Goal: Information Seeking & Learning: Learn about a topic

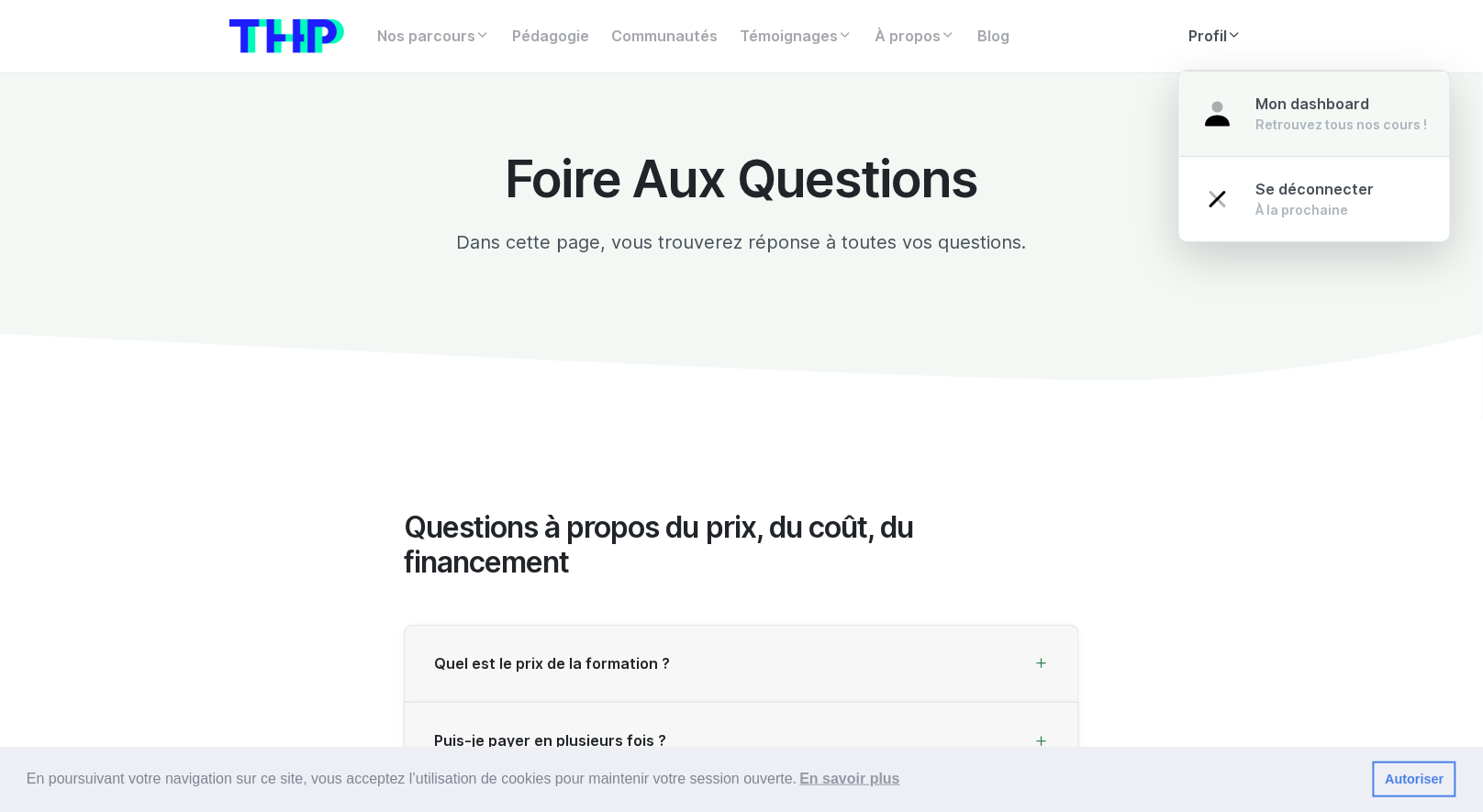
click at [1226, 107] on img at bounding box center [1217, 113] width 33 height 33
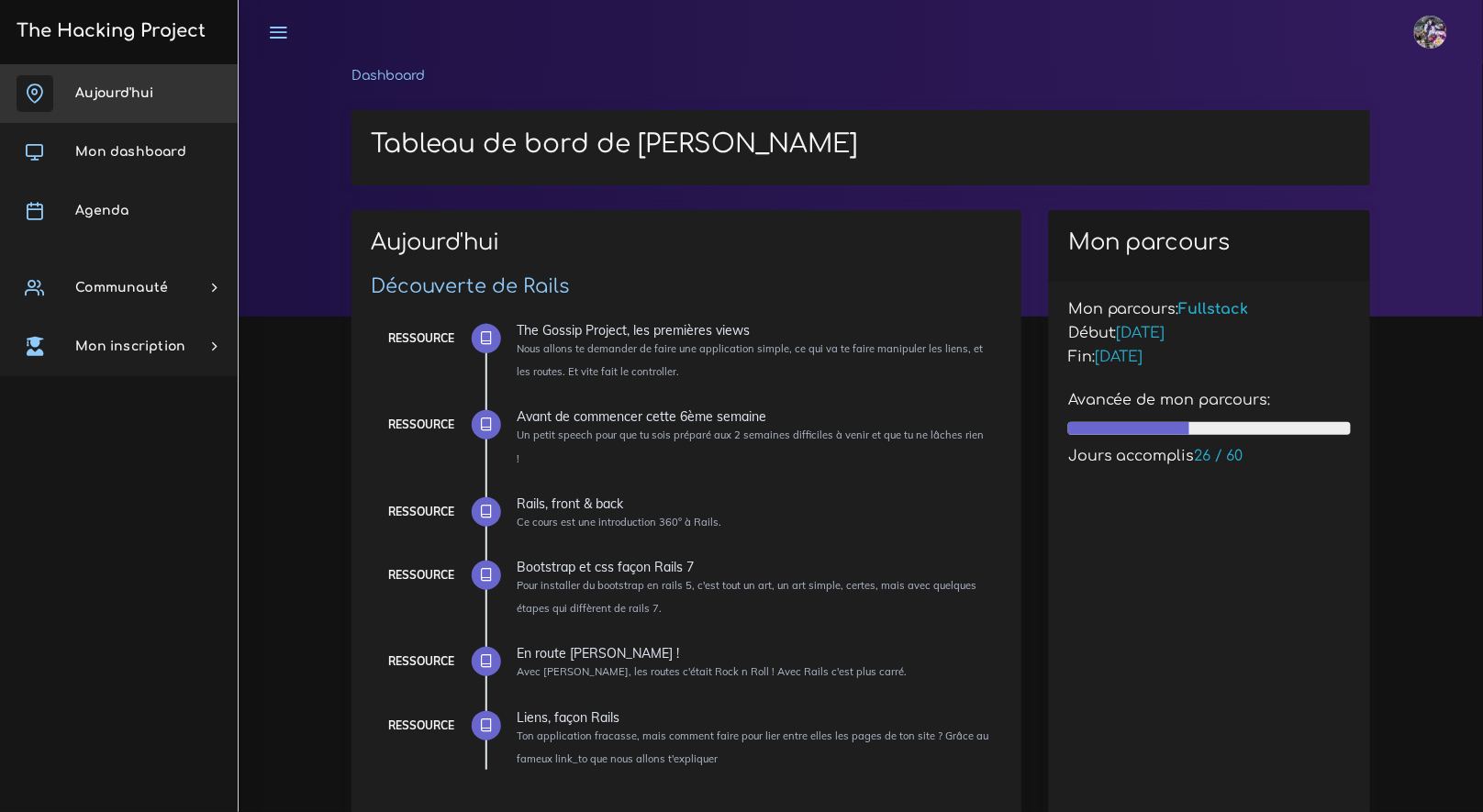
click at [126, 100] on link "Aujourd'hui" at bounding box center [118, 93] width 238 height 59
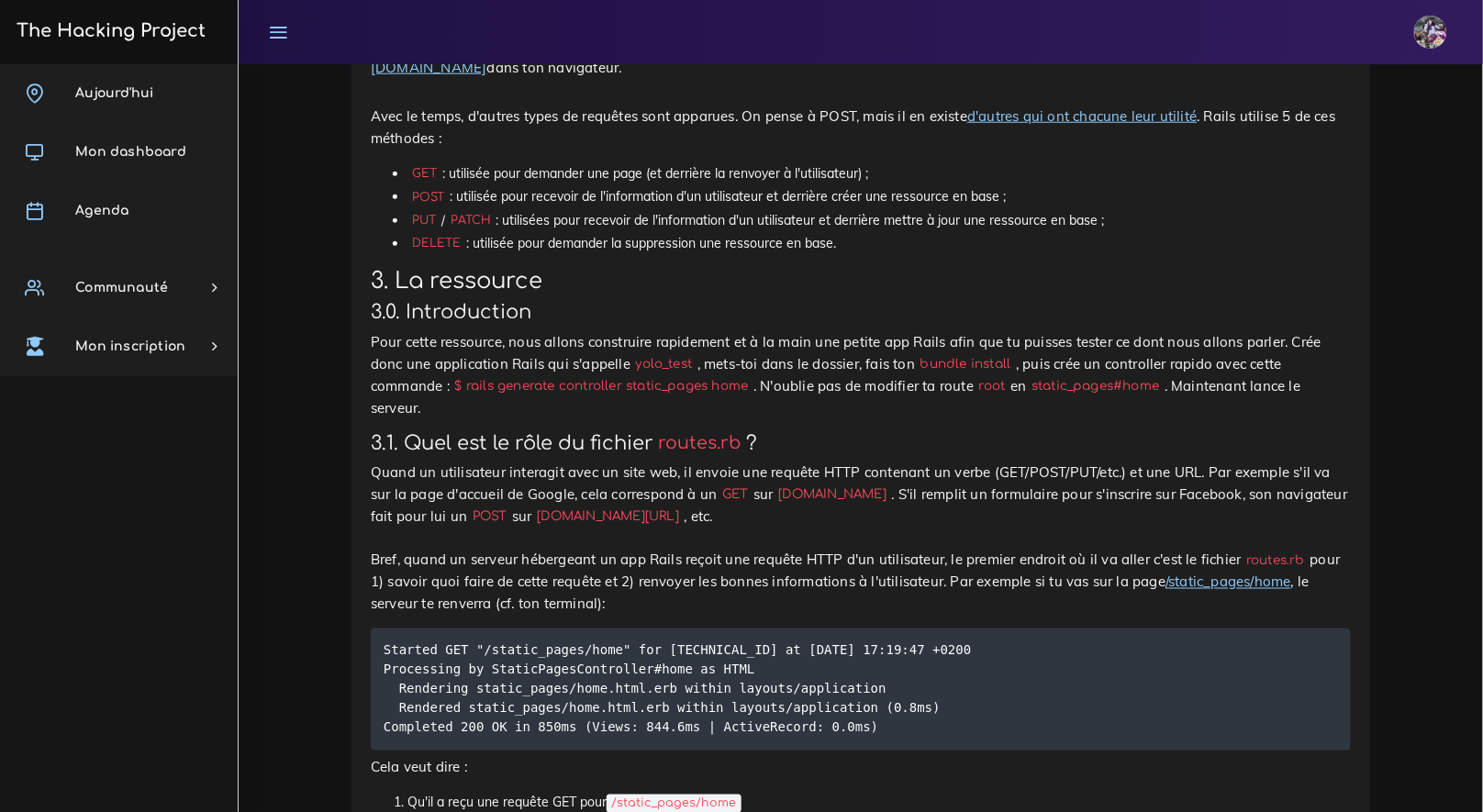
scroll to position [7247, 0]
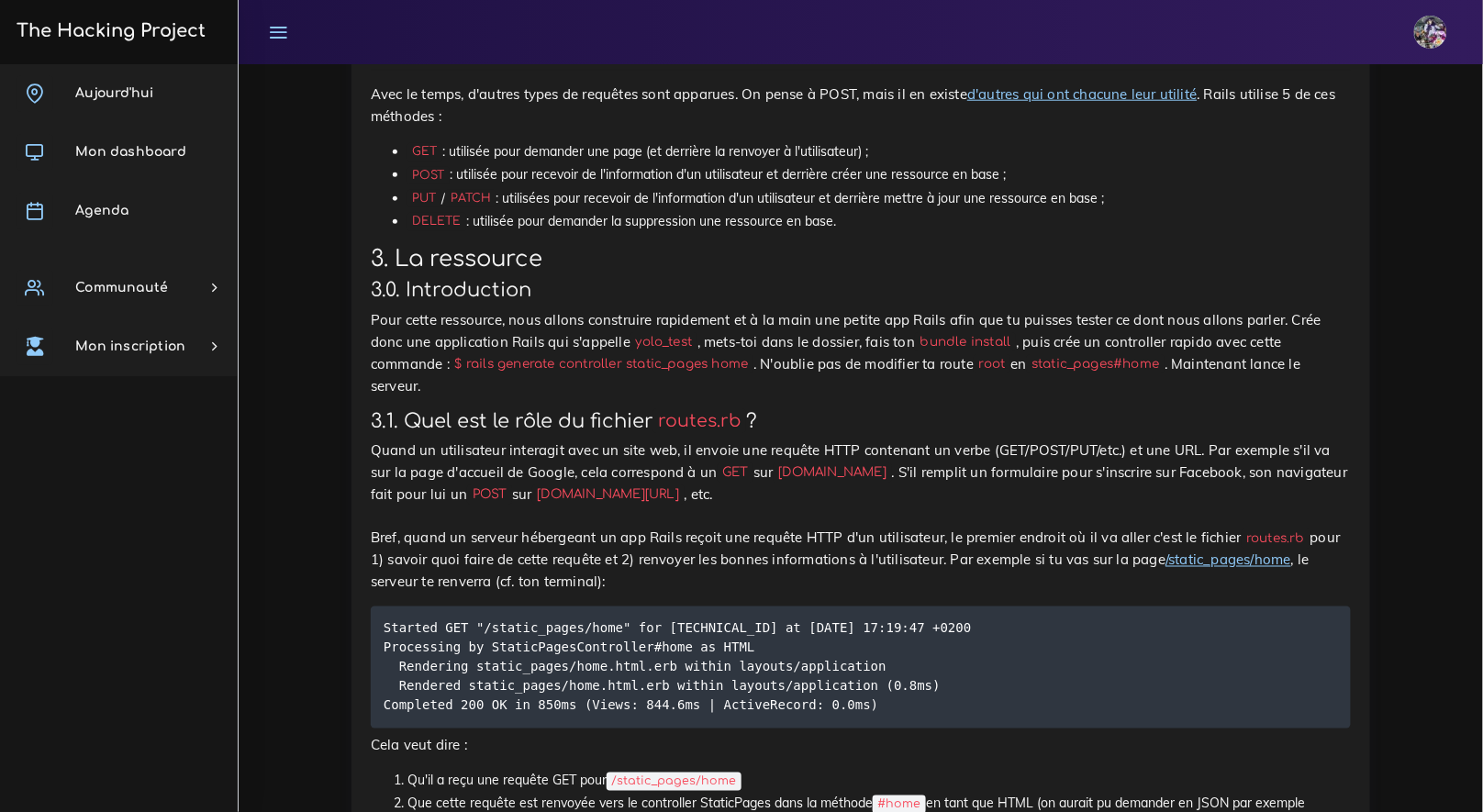
click at [471, 355] on code "$ rails generate controller static_pages home" at bounding box center [602, 365] width 304 height 20
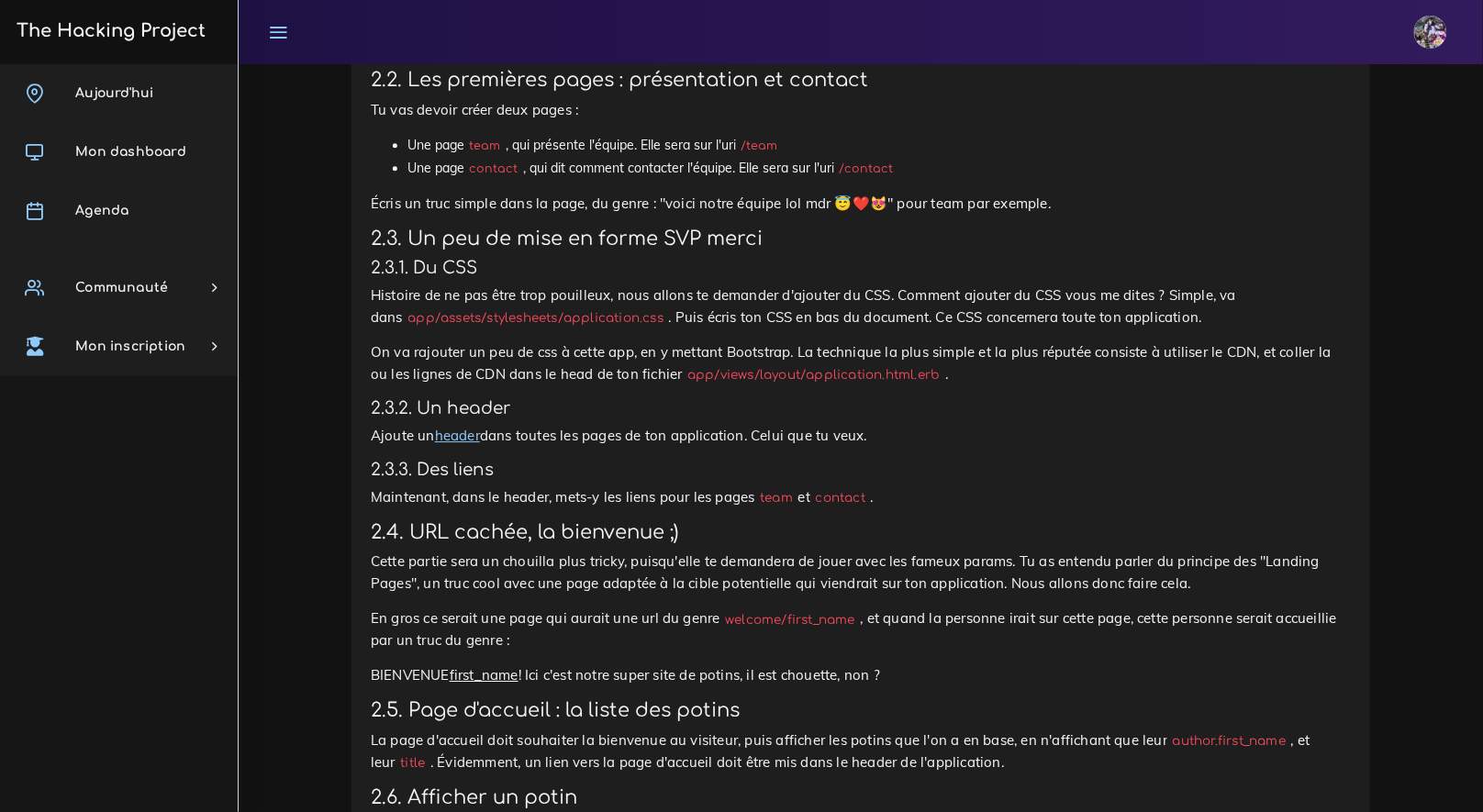
scroll to position [1545, 0]
click at [584, 400] on div "The Gossip Project, les premières views Nous allons te demander de faire une ap…" at bounding box center [861, 190] width 980 height 1936
drag, startPoint x: 371, startPoint y: 433, endPoint x: 861, endPoint y: 427, distance: 490.0
click at [852, 427] on div "The Gossip Project, les premières views Nous allons te demander de faire une ap…" at bounding box center [861, 190] width 980 height 1936
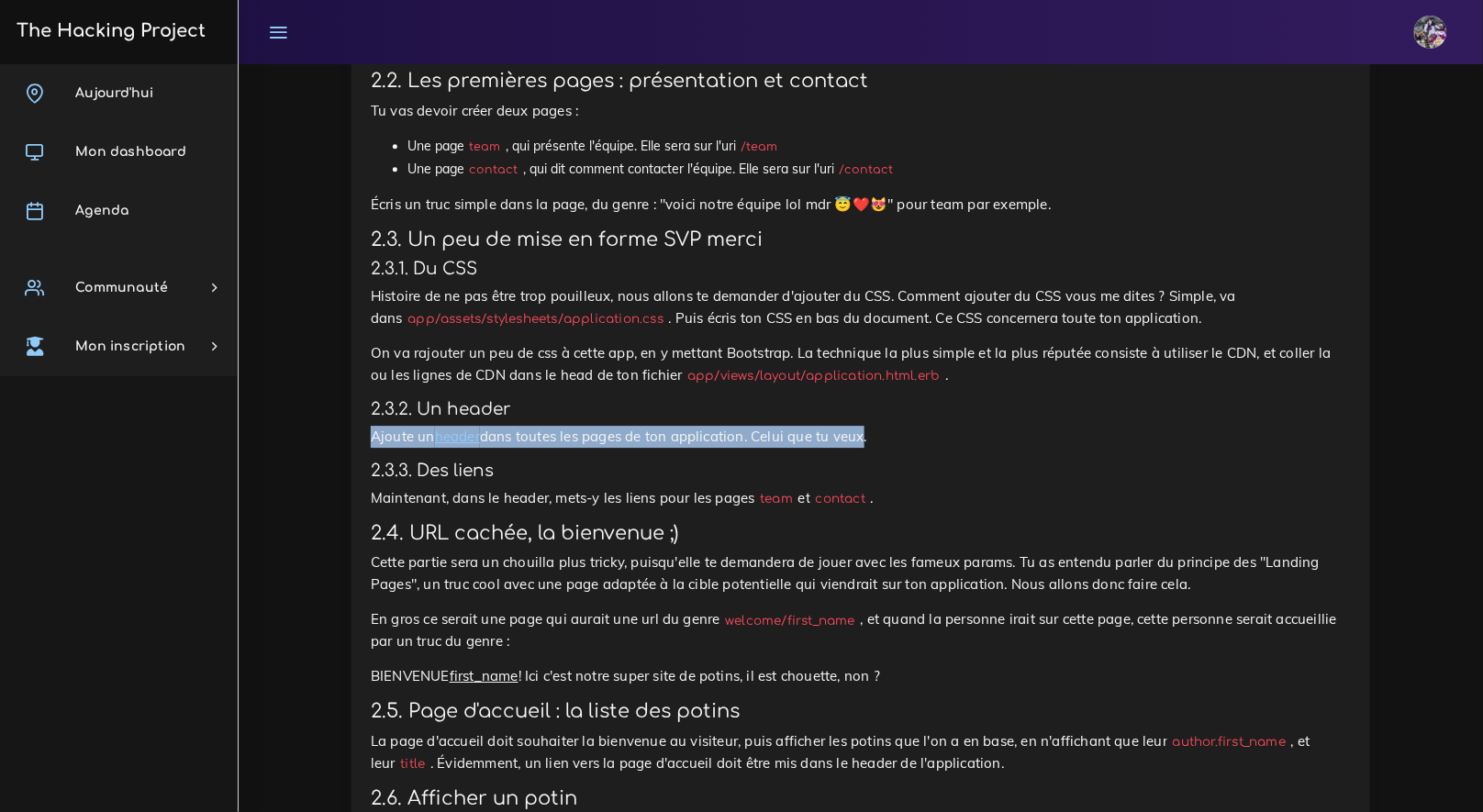
drag, startPoint x: 781, startPoint y: 443, endPoint x: 354, endPoint y: 433, distance: 427.1
click at [354, 433] on div "The Gossip Project, les premières views Nous allons te demander de faire une ap…" at bounding box center [861, 197] width 1019 height 1988
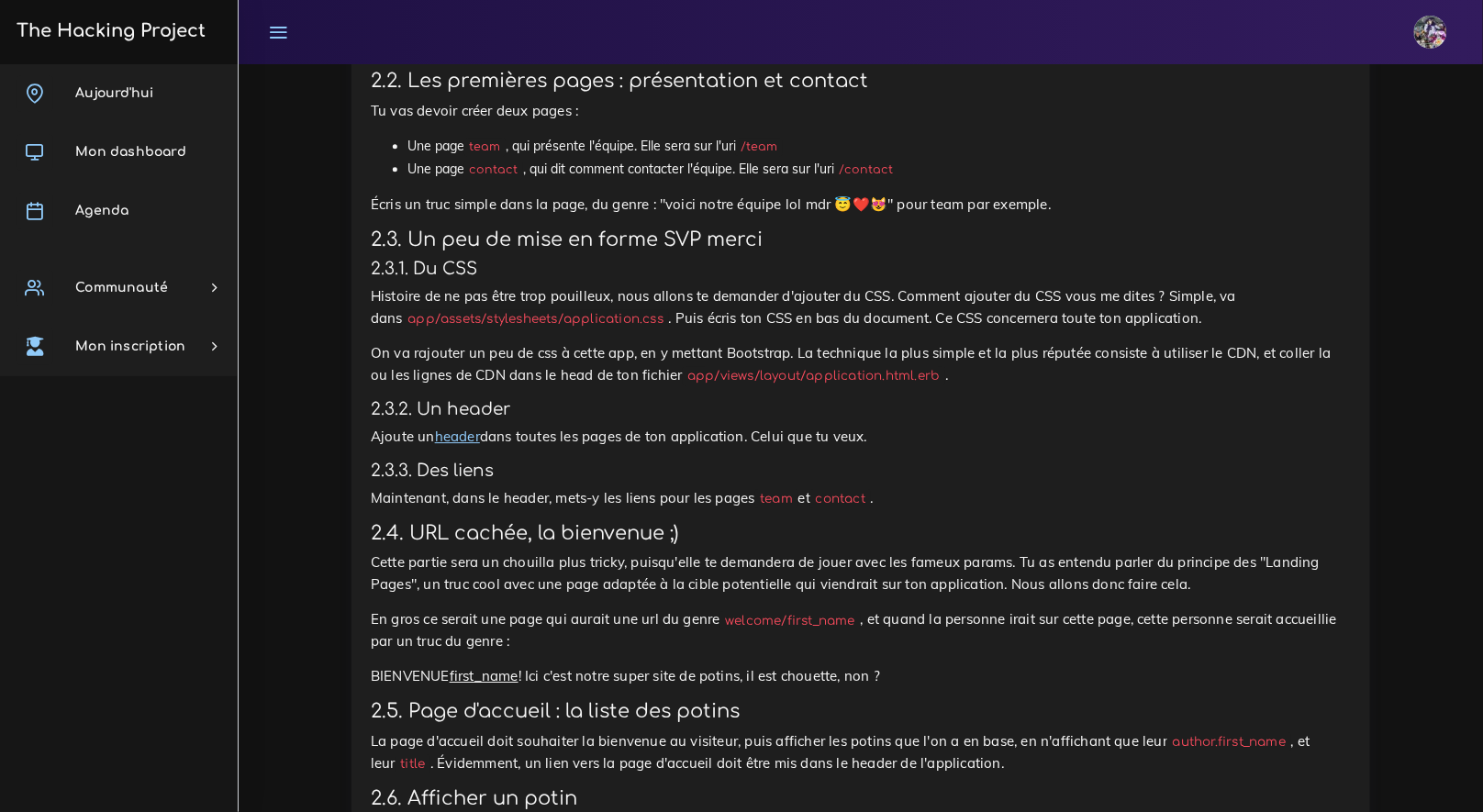
click at [490, 513] on div "The Gossip Project, les premières views Nous allons te demander de faire une ap…" at bounding box center [861, 190] width 980 height 1936
click at [480, 509] on p "Maintenant, dans le header, mets-y les liens pour les pages team et contact ." at bounding box center [861, 498] width 980 height 22
click at [431, 491] on p "Maintenant, dans le header, mets-y les liens pour les pages team et contact ." at bounding box center [861, 498] width 980 height 22
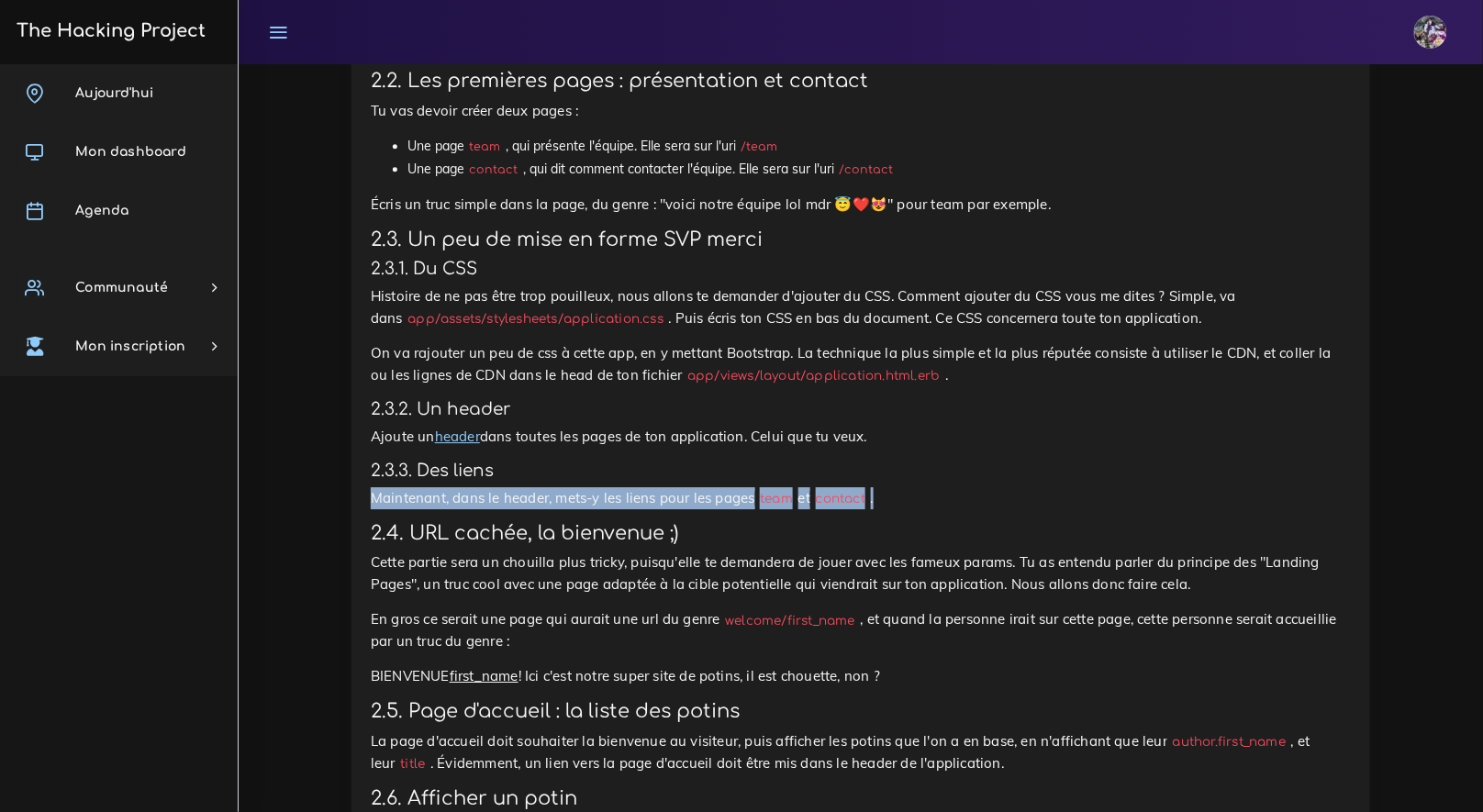
drag, startPoint x: 355, startPoint y: 491, endPoint x: 892, endPoint y: 511, distance: 537.4
click at [892, 511] on div "The Gossip Project, les premières views Nous allons te demander de faire une ap…" at bounding box center [861, 197] width 1019 height 1988
click at [892, 509] on p "Maintenant, dans le header, mets-y les liens pour les pages team et contact ." at bounding box center [861, 498] width 980 height 22
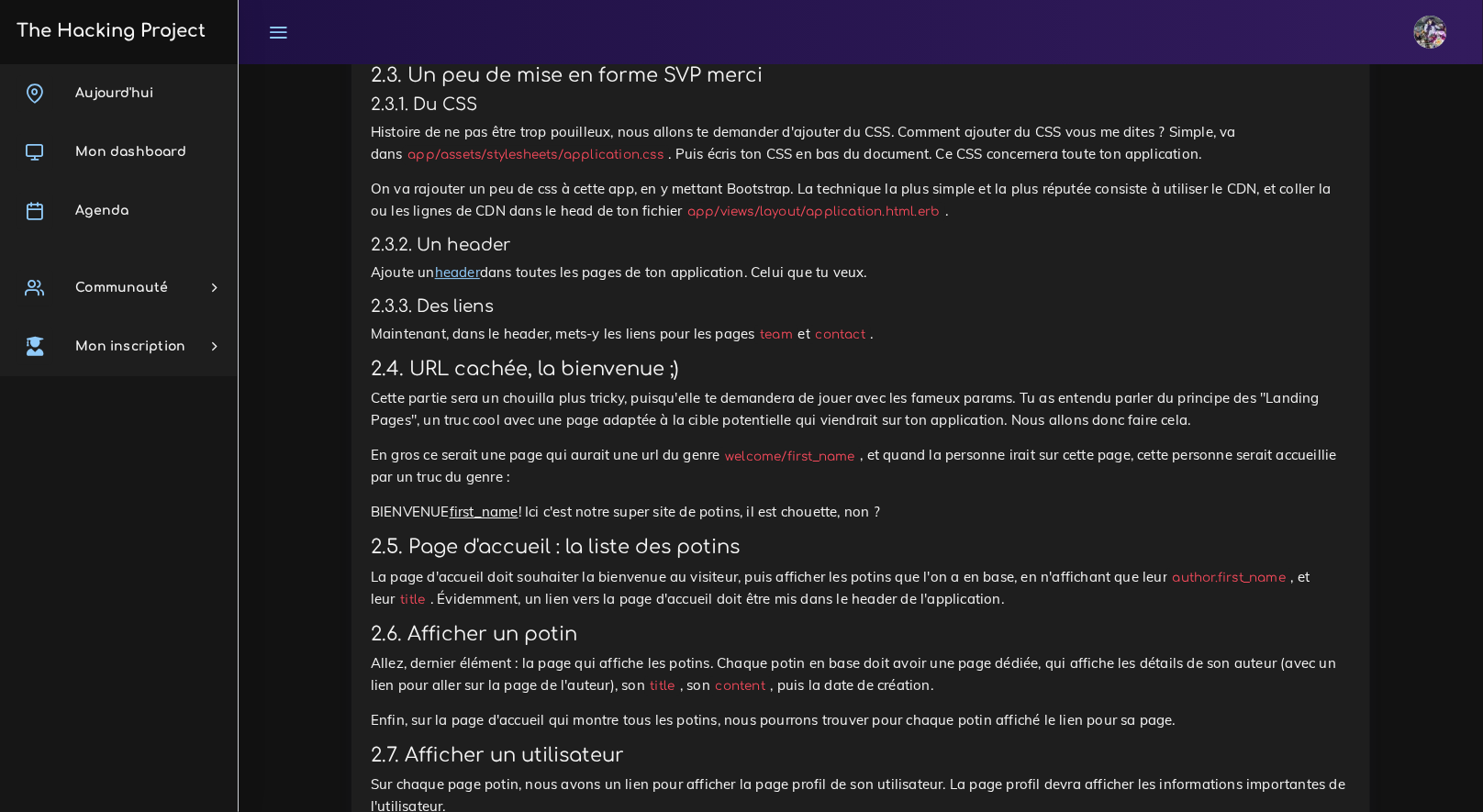
scroll to position [1704, 0]
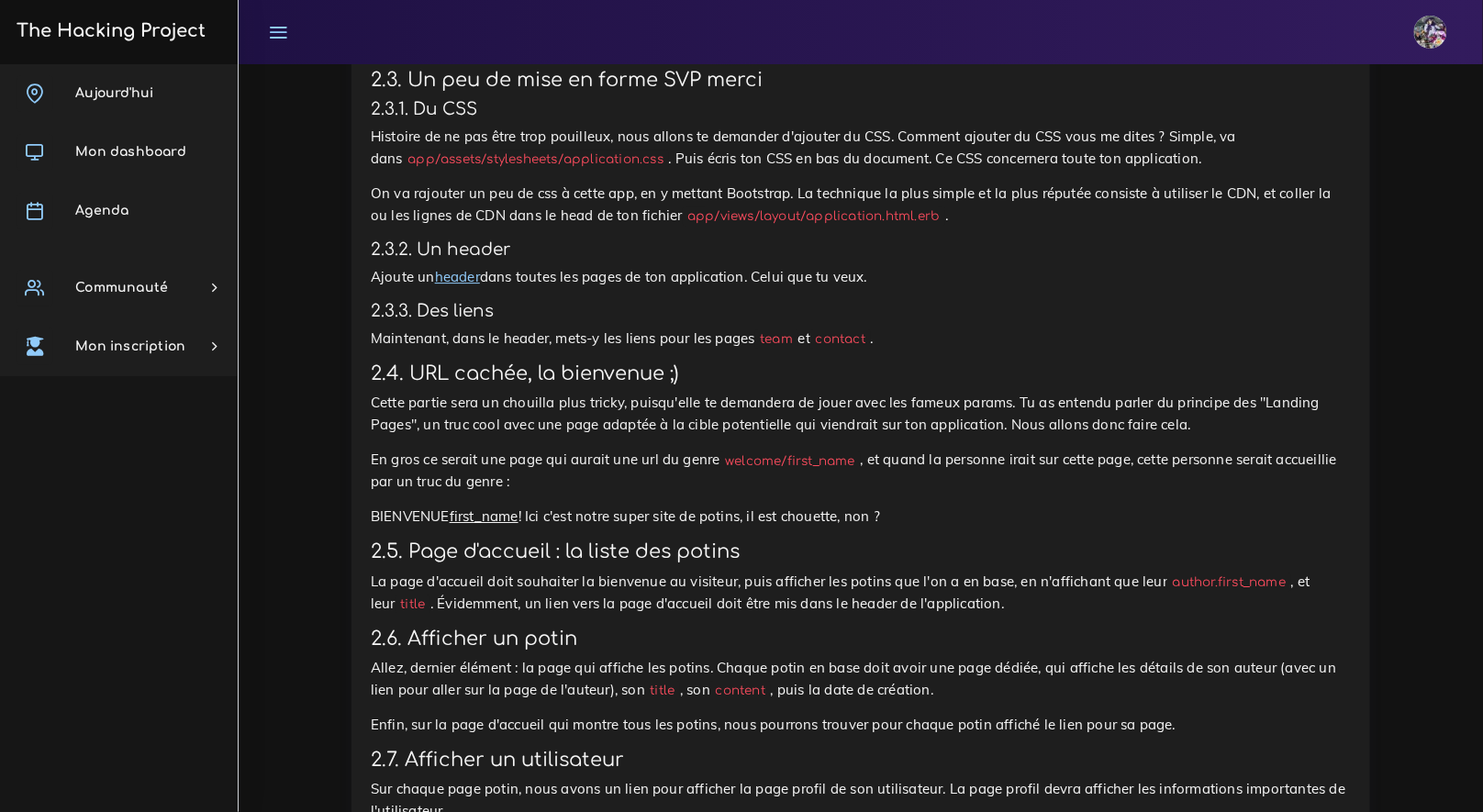
drag, startPoint x: 907, startPoint y: 343, endPoint x: 388, endPoint y: 341, distance: 519.0
click at [388, 354] on div "The Gossip Project, les premières views Nous allons te demander de faire une ap…" at bounding box center [861, 30] width 980 height 1936
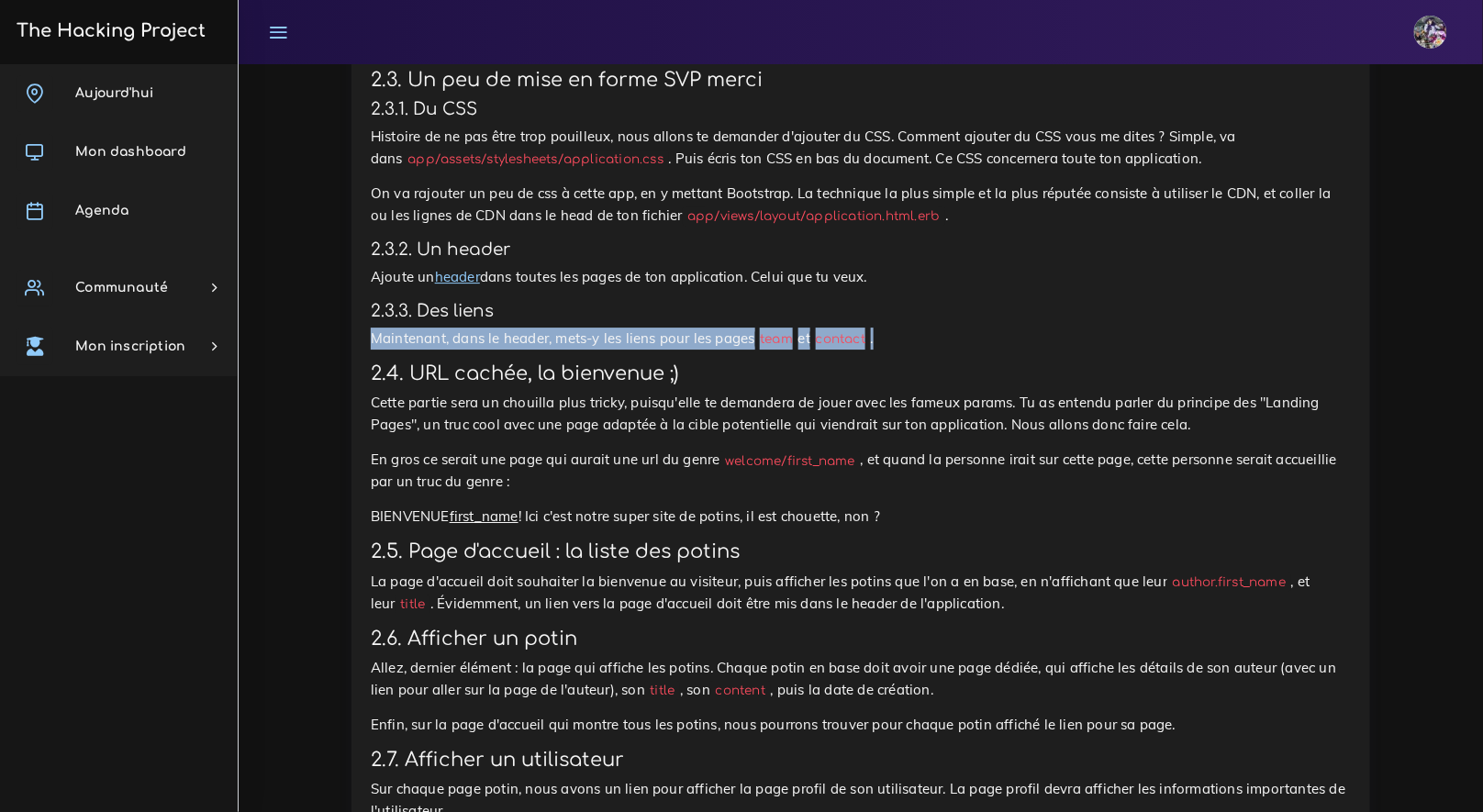
drag, startPoint x: 373, startPoint y: 339, endPoint x: 936, endPoint y: 341, distance: 563.0
click at [936, 341] on p "Maintenant, dans le header, mets-y les liens pour les pages team et contact ." at bounding box center [861, 338] width 980 height 22
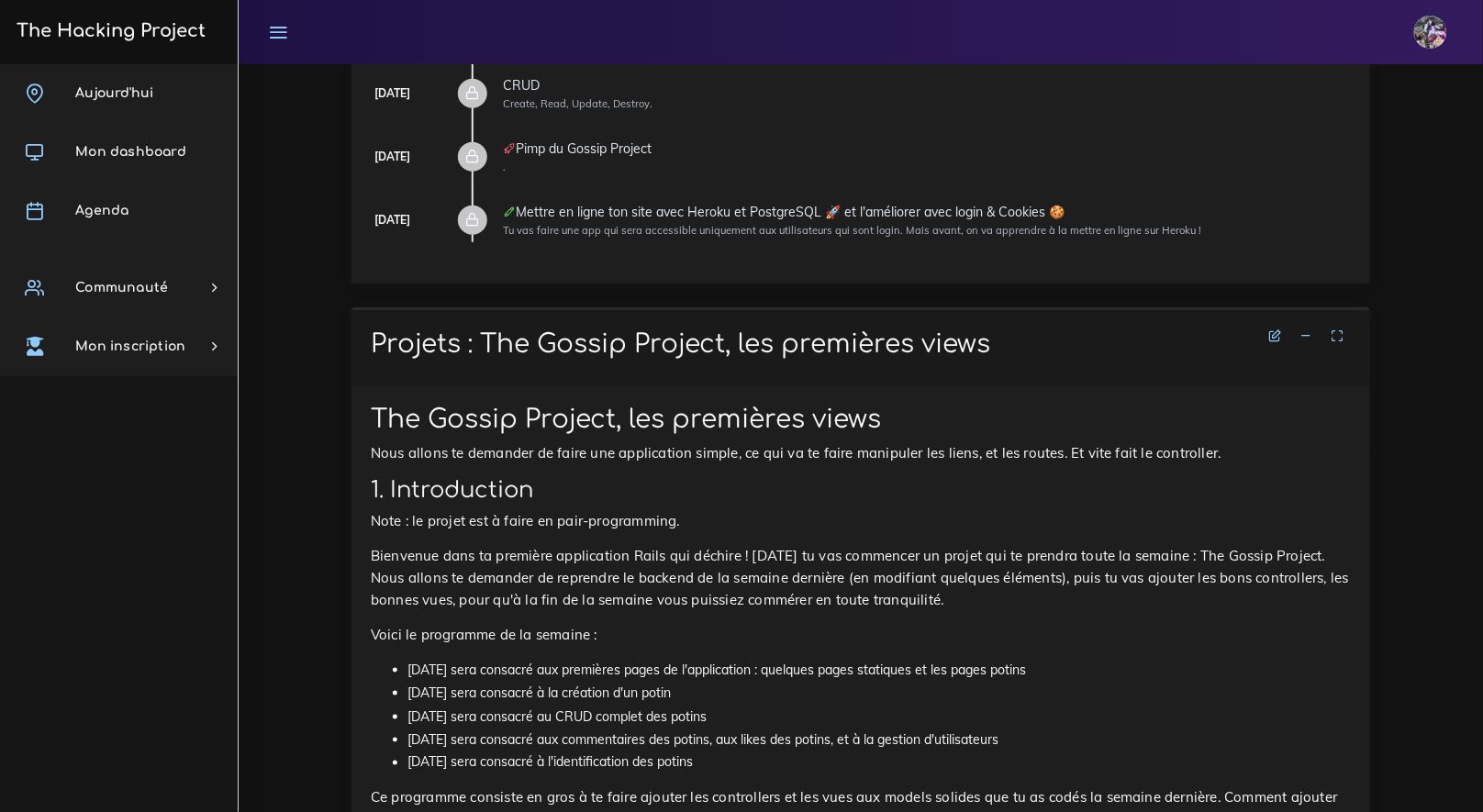
scroll to position [0, 0]
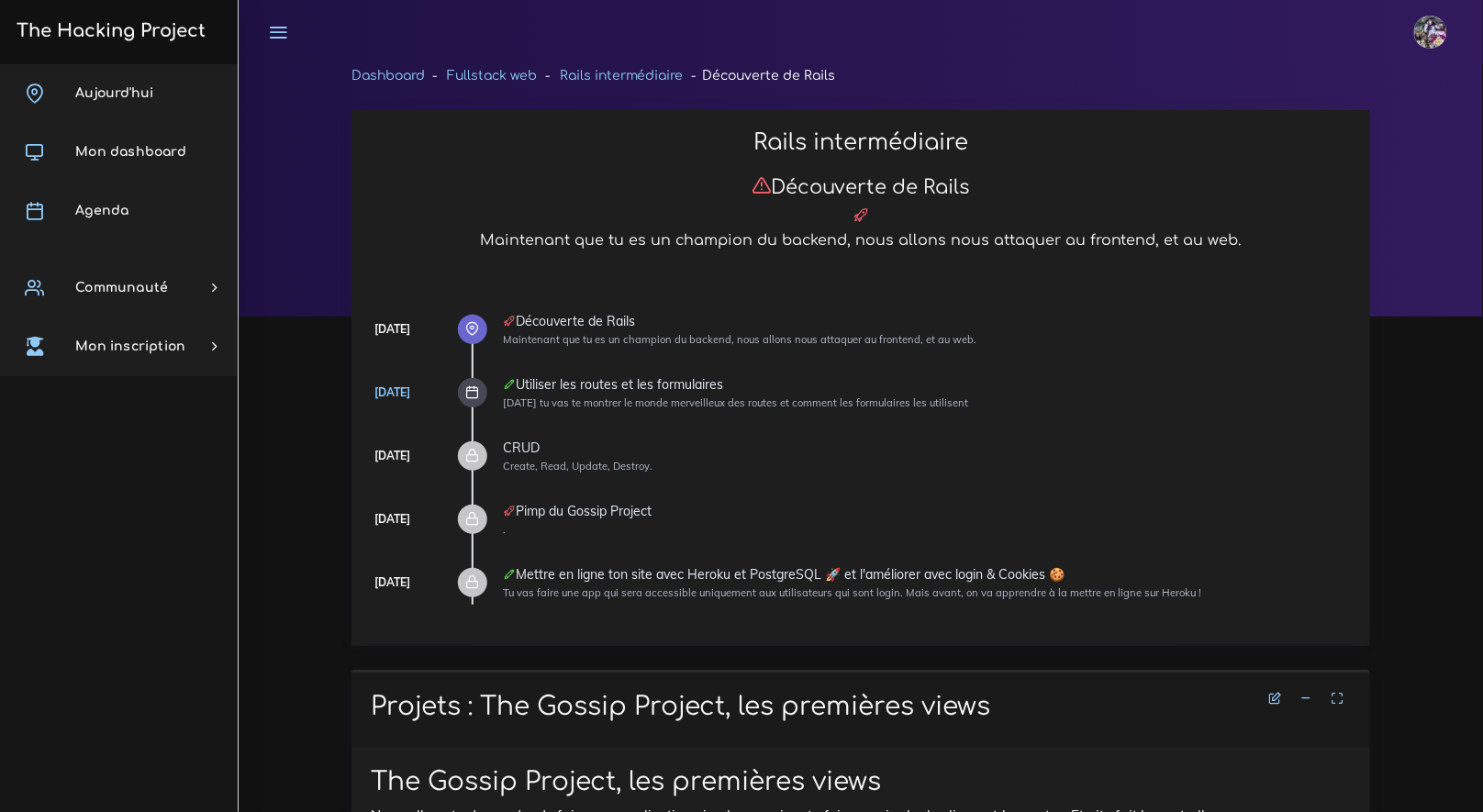
click at [120, 38] on h3 "The Hacking Project" at bounding box center [108, 32] width 195 height 21
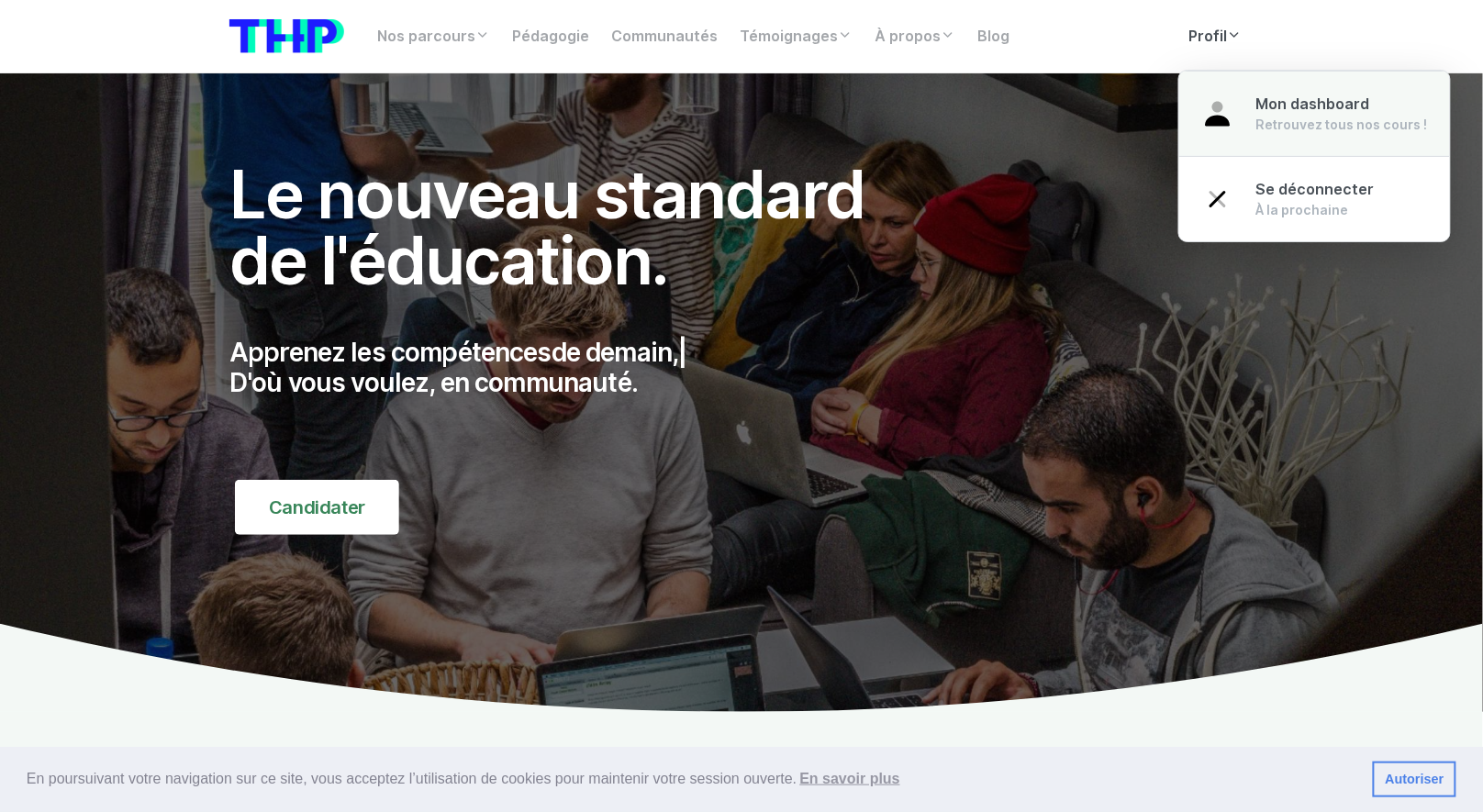
click at [1252, 107] on link "Mon dashboard Retrouvez tous nos cours !" at bounding box center [1314, 114] width 270 height 86
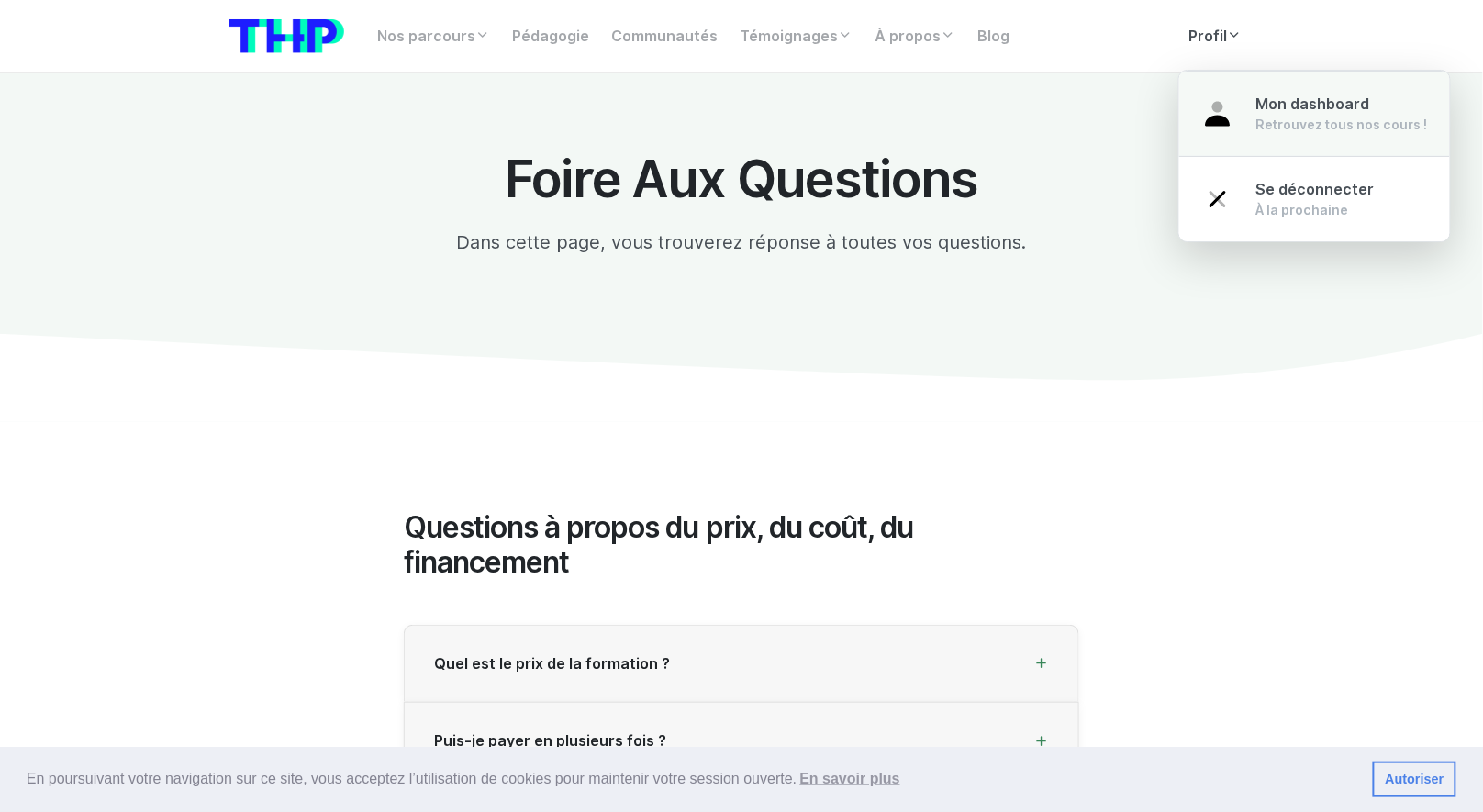
click at [1296, 125] on div "Retrouvez tous nos cours !" at bounding box center [1342, 125] width 172 height 19
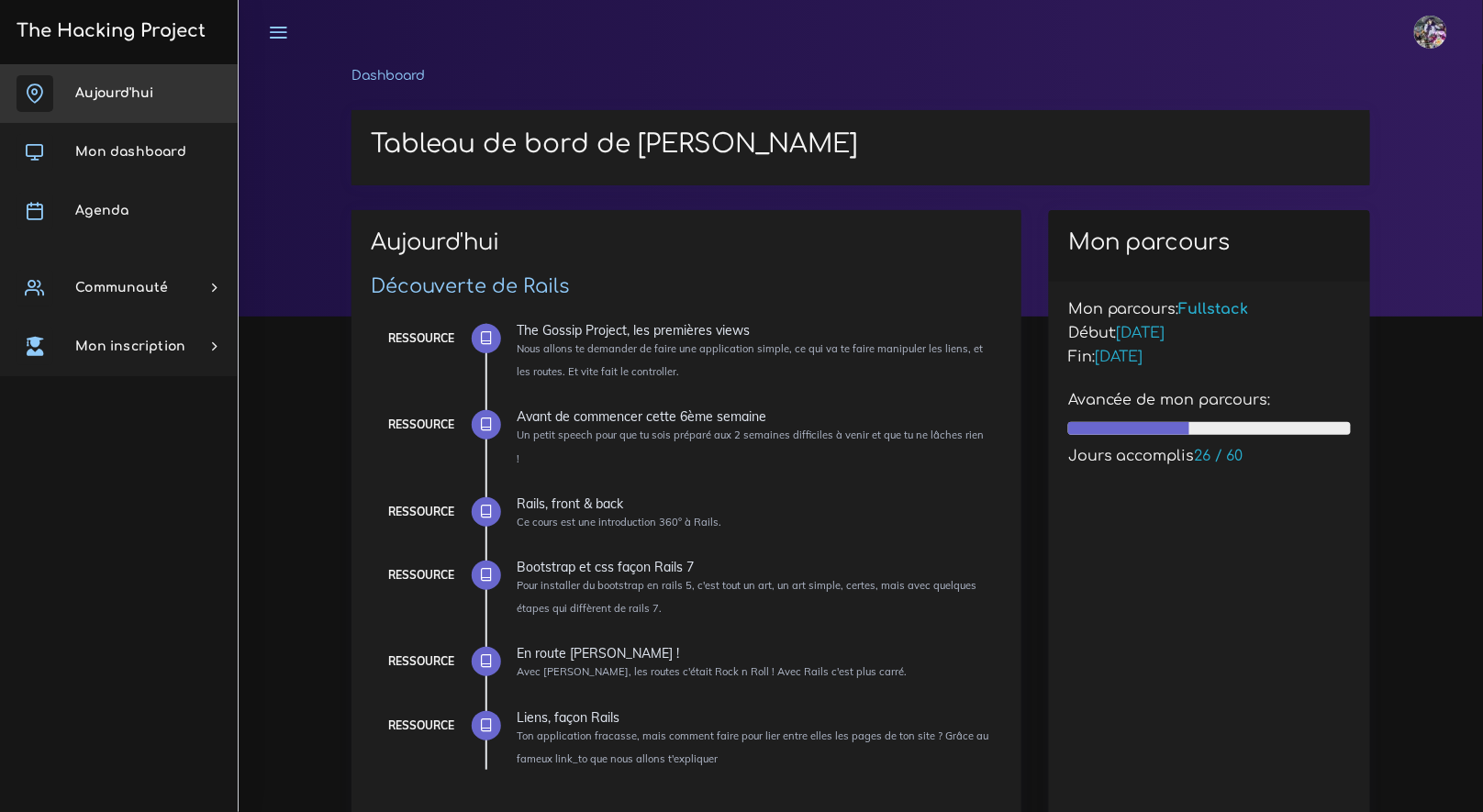
click at [132, 106] on link "Aujourd'hui" at bounding box center [118, 93] width 238 height 59
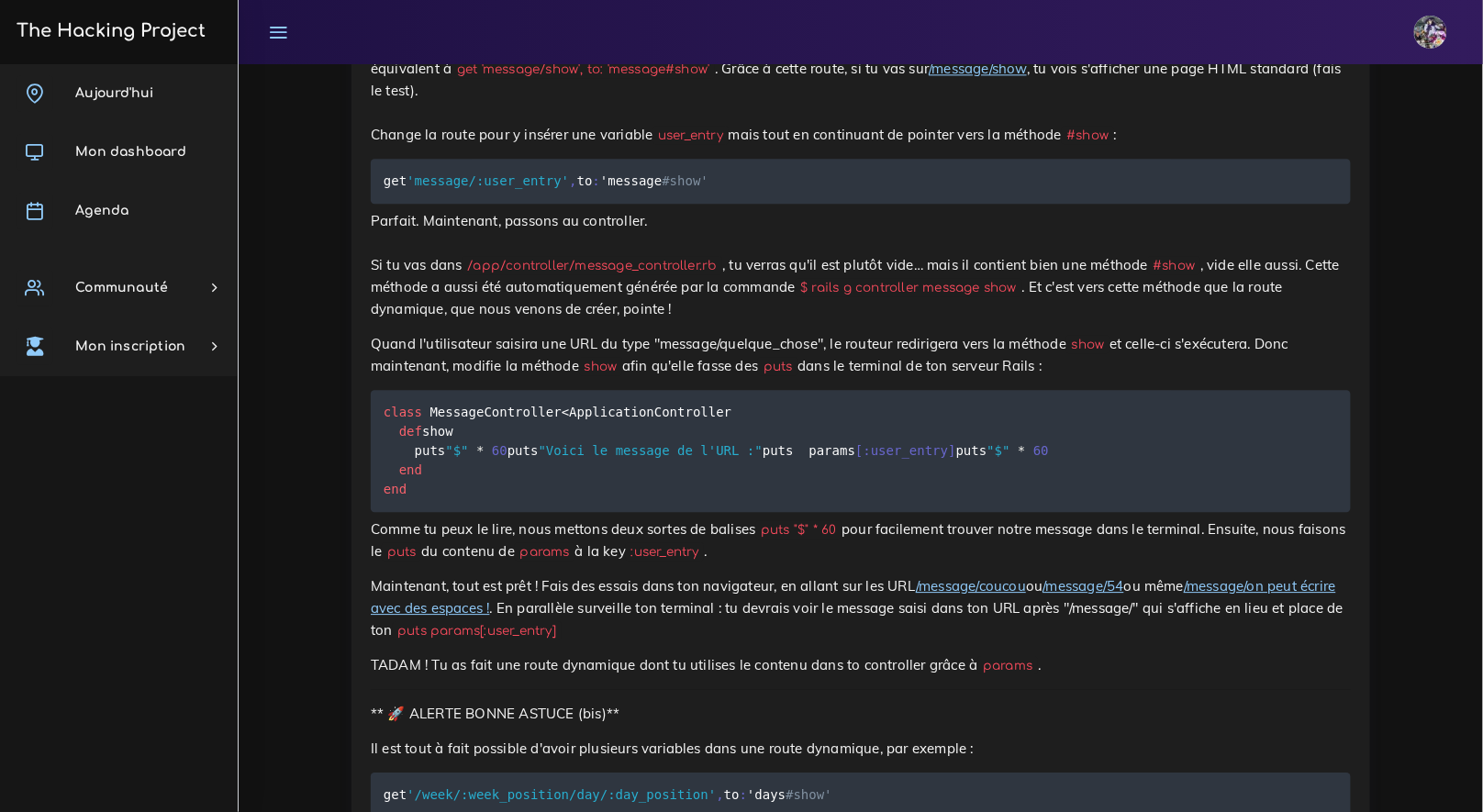
scroll to position [16368, 0]
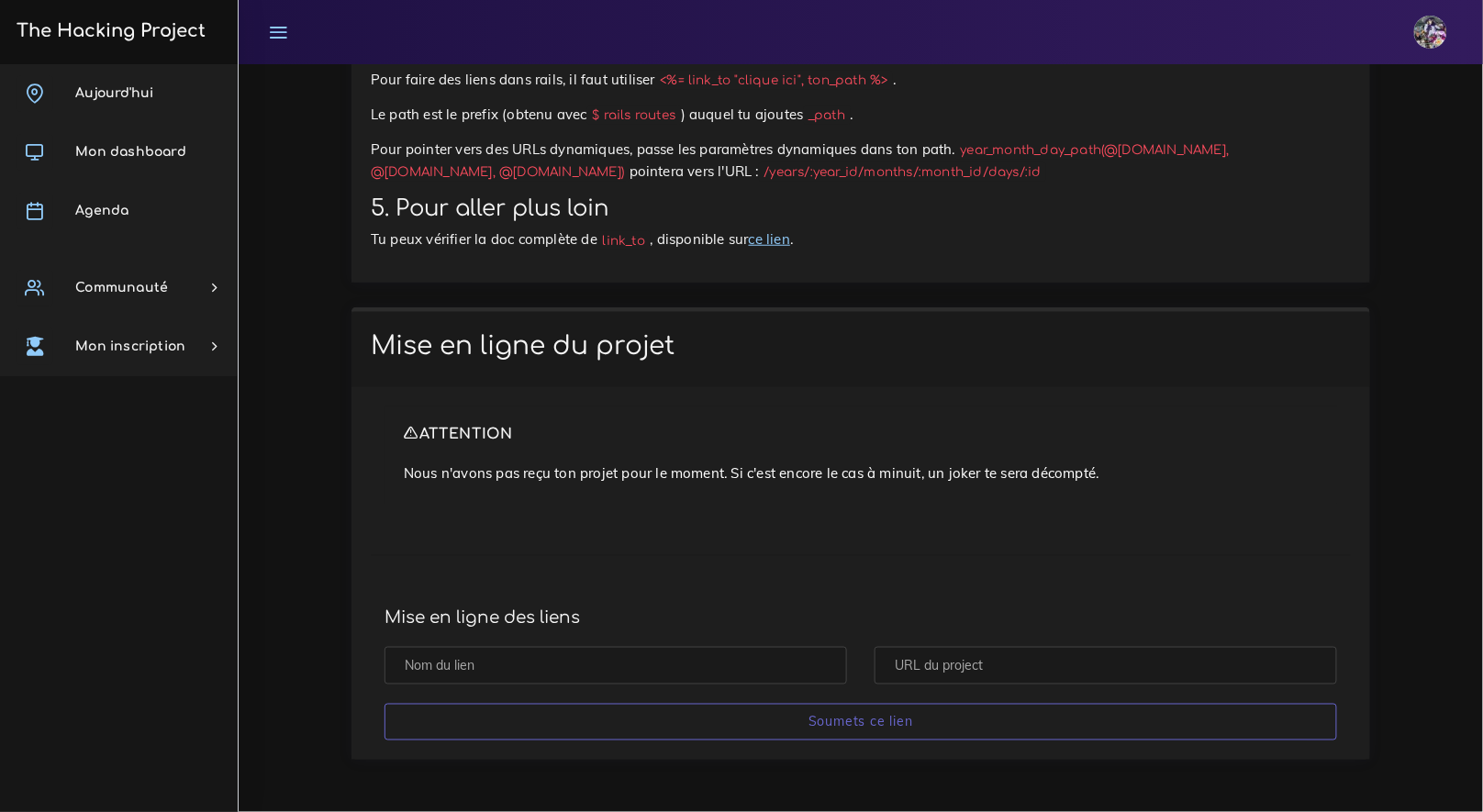
click at [589, 645] on div "Mise en ligne des liens Soumets ce lien" at bounding box center [861, 673] width 980 height 133
click at [590, 660] on input "text" at bounding box center [616, 666] width 463 height 37
type input "The gossip project de ses morts"
click at [924, 662] on input "text" at bounding box center [1106, 666] width 463 height 37
paste input "https://github.com/T3rorx/The_Goslip_Project"
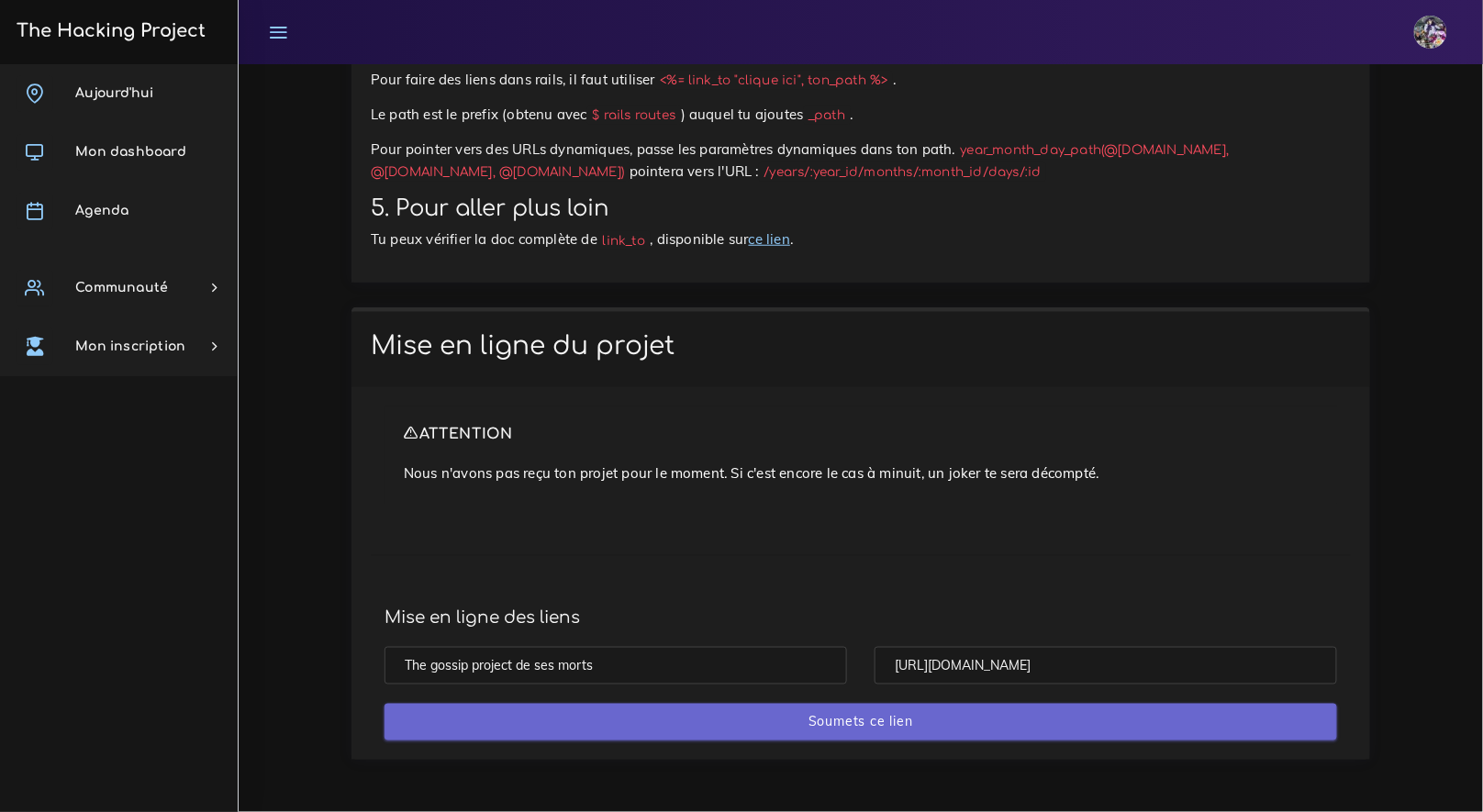
type input "https://github.com/T3rorx/The_Goslip_Project"
click at [1043, 728] on input "Soumets ce lien" at bounding box center [860, 723] width 952 height 37
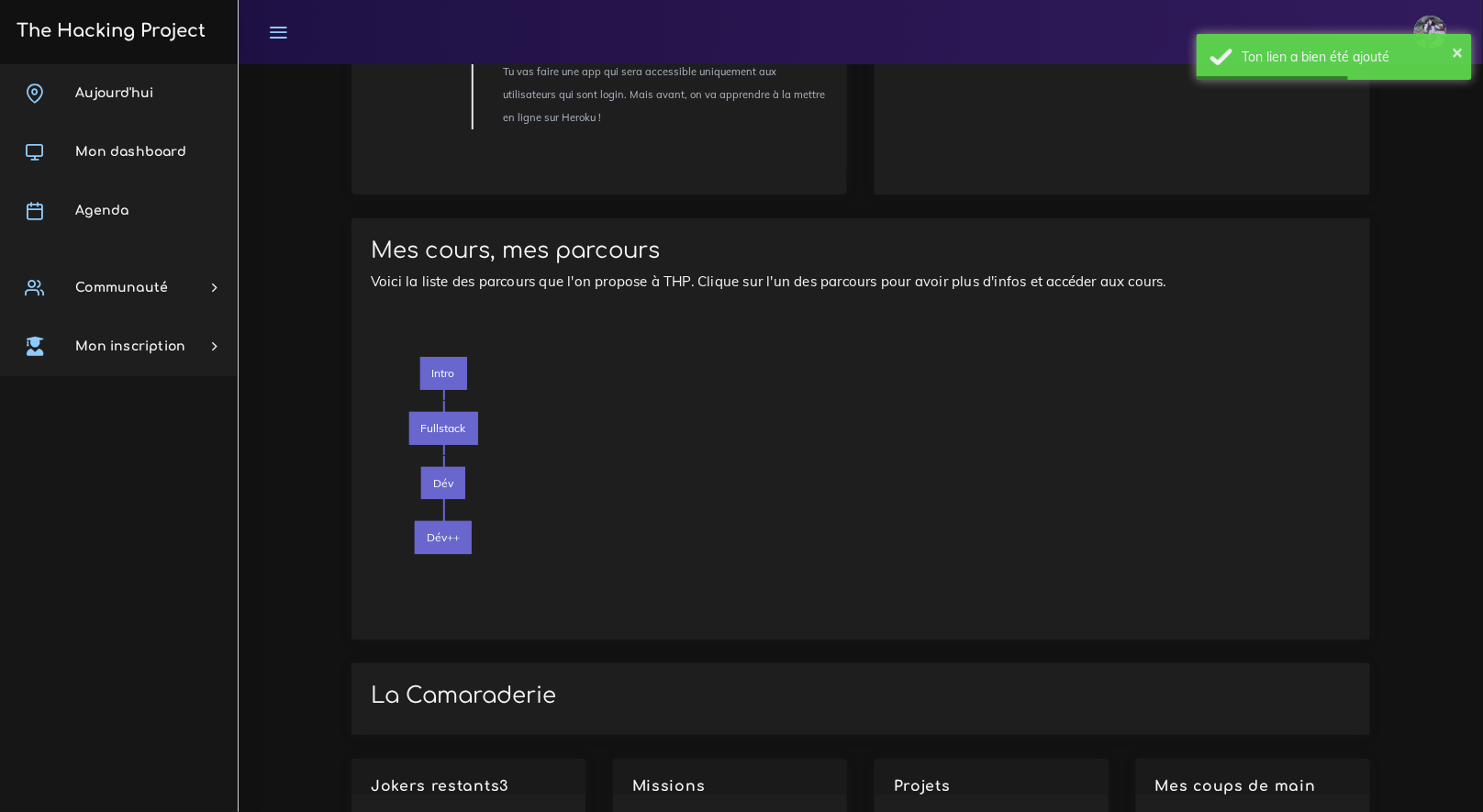
scroll to position [2504, 0]
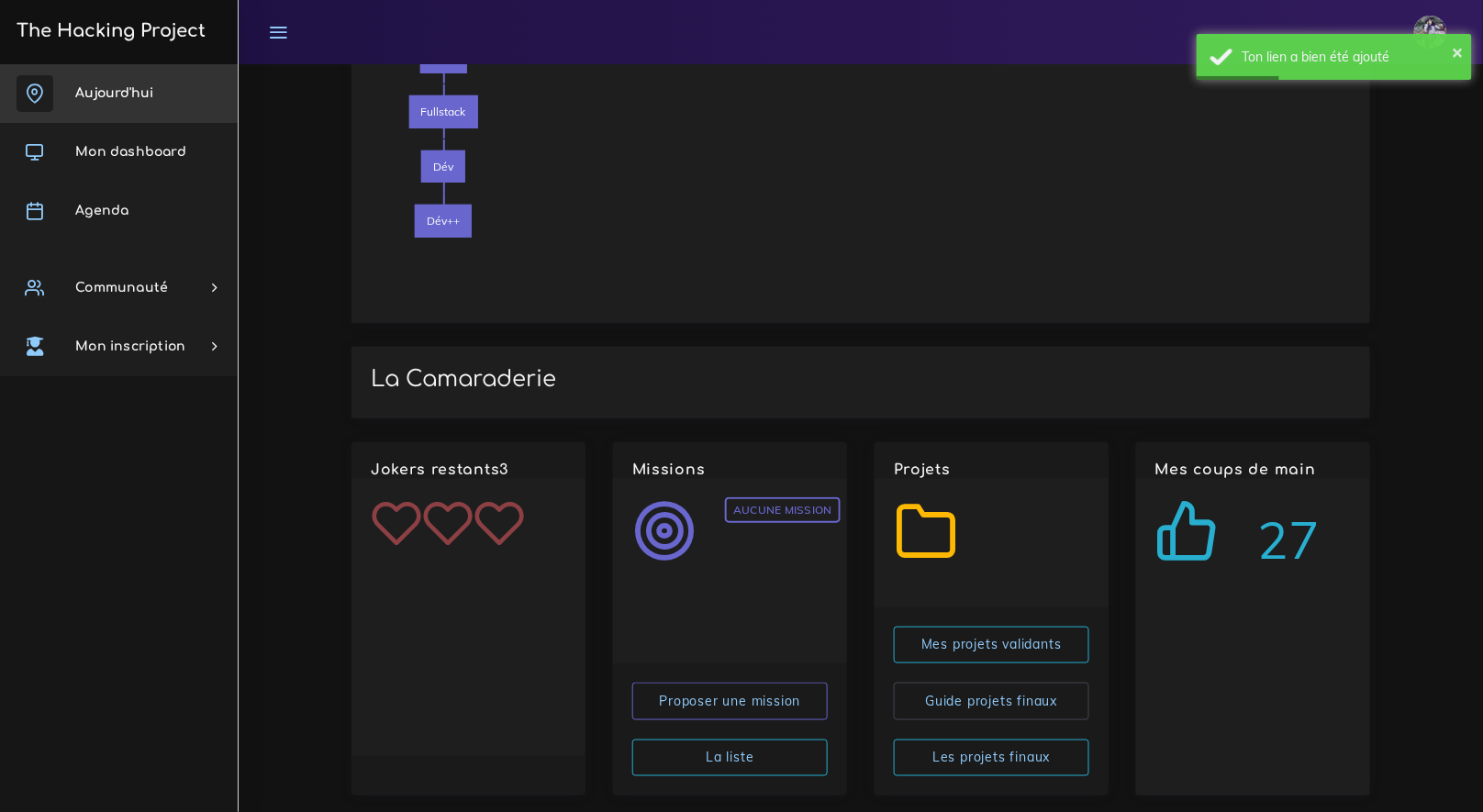
click at [168, 78] on link "Aujourd'hui" at bounding box center [118, 93] width 238 height 59
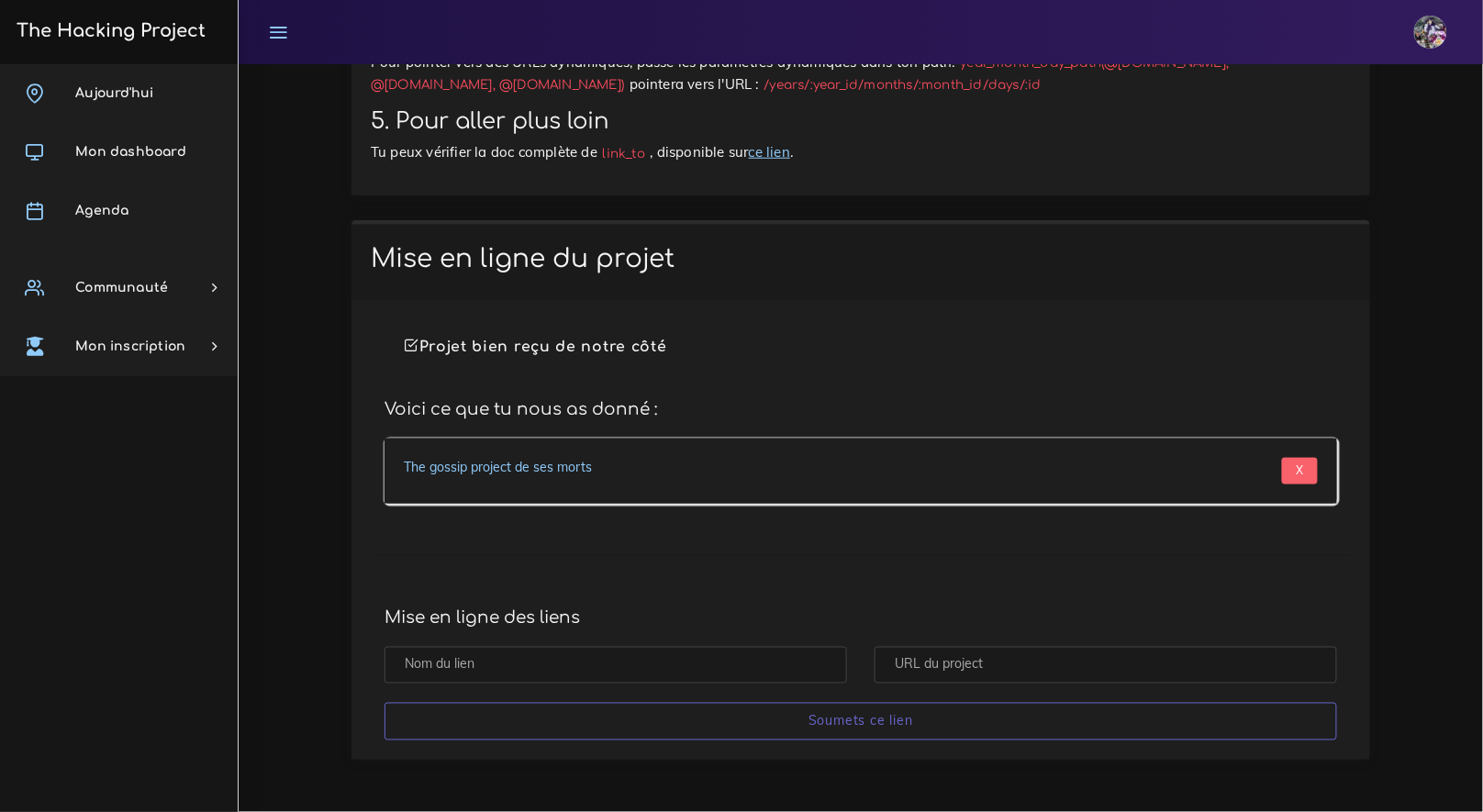
scroll to position [16356, 0]
click at [560, 475] on link "The gossip project de ses morts" at bounding box center [498, 467] width 188 height 17
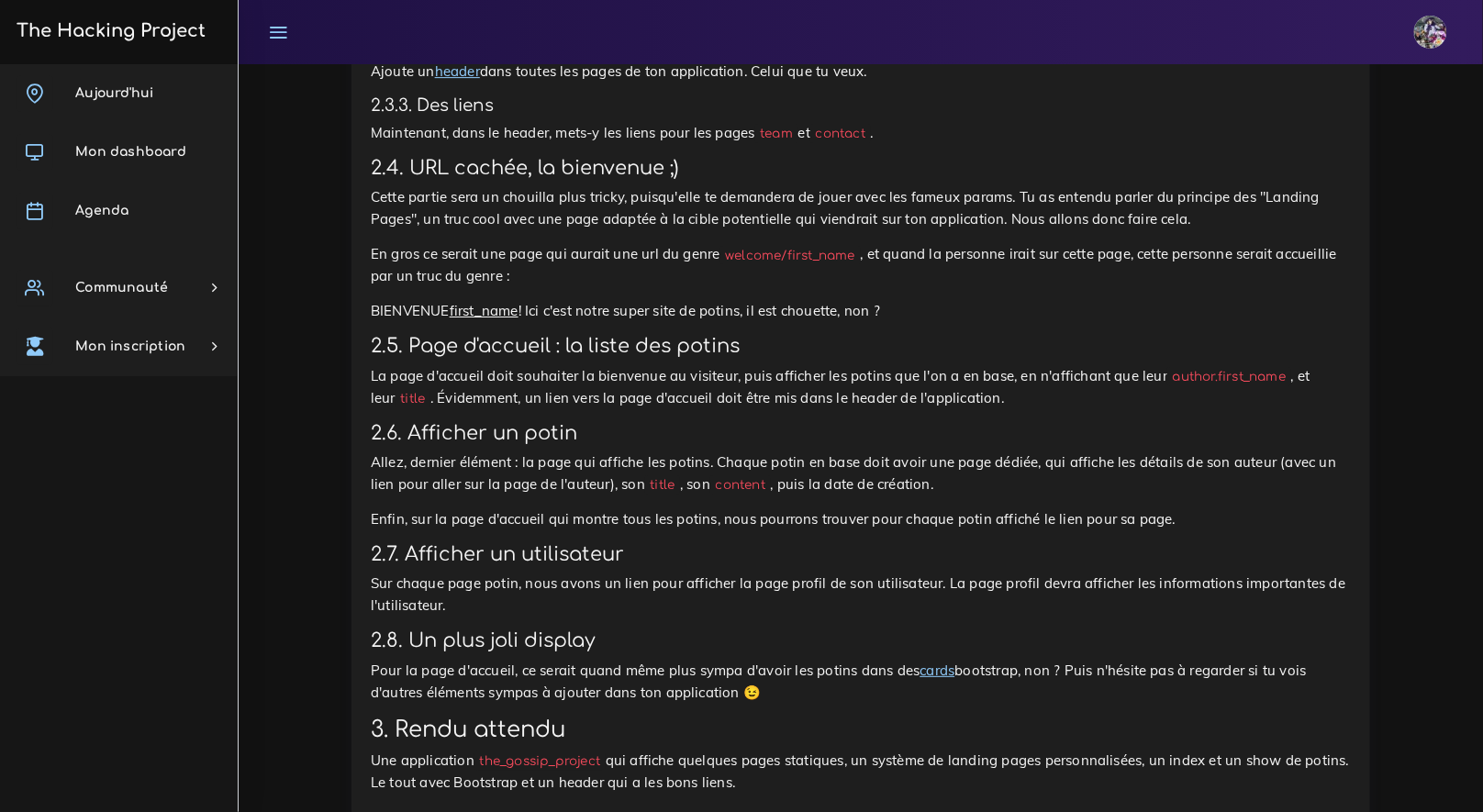
scroll to position [1789, 0]
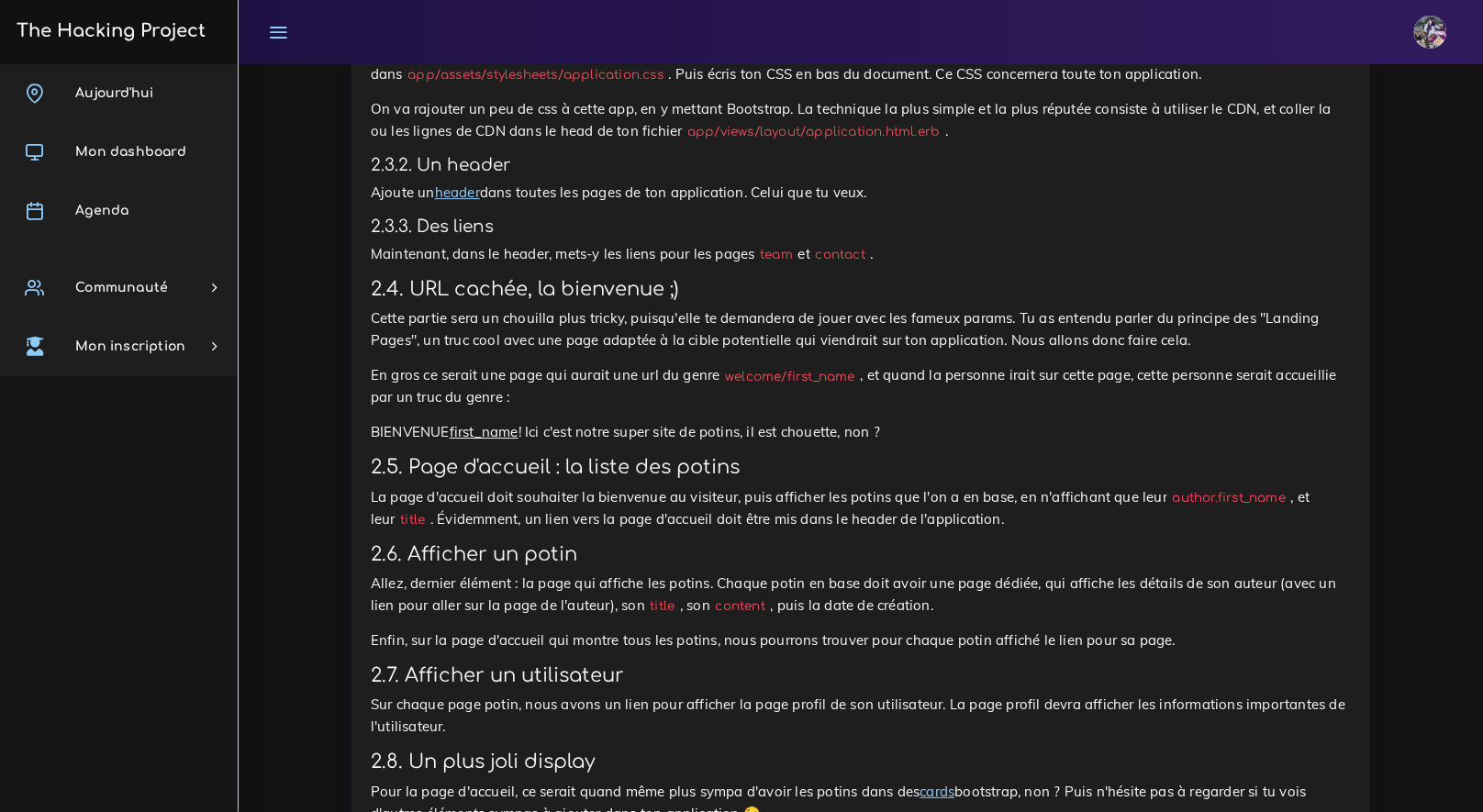
click at [734, 500] on p "La page d'accueil doit souhaiter la bienvenue au visiteur, puis afficher les po…" at bounding box center [861, 508] width 980 height 44
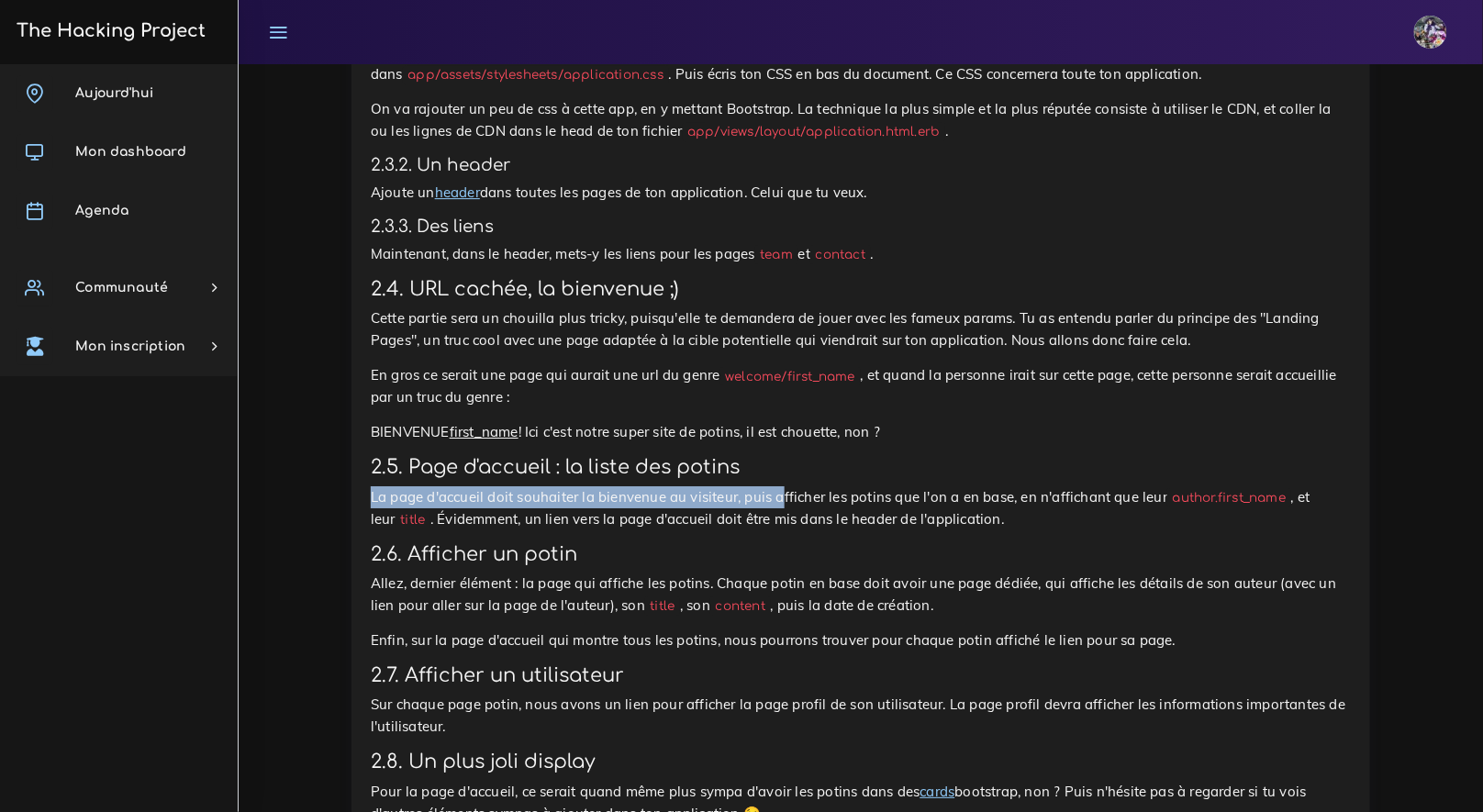
drag, startPoint x: 659, startPoint y: 484, endPoint x: 659, endPoint y: 507, distance: 23.0
drag, startPoint x: 686, startPoint y: 474, endPoint x: 498, endPoint y: 495, distance: 189.2
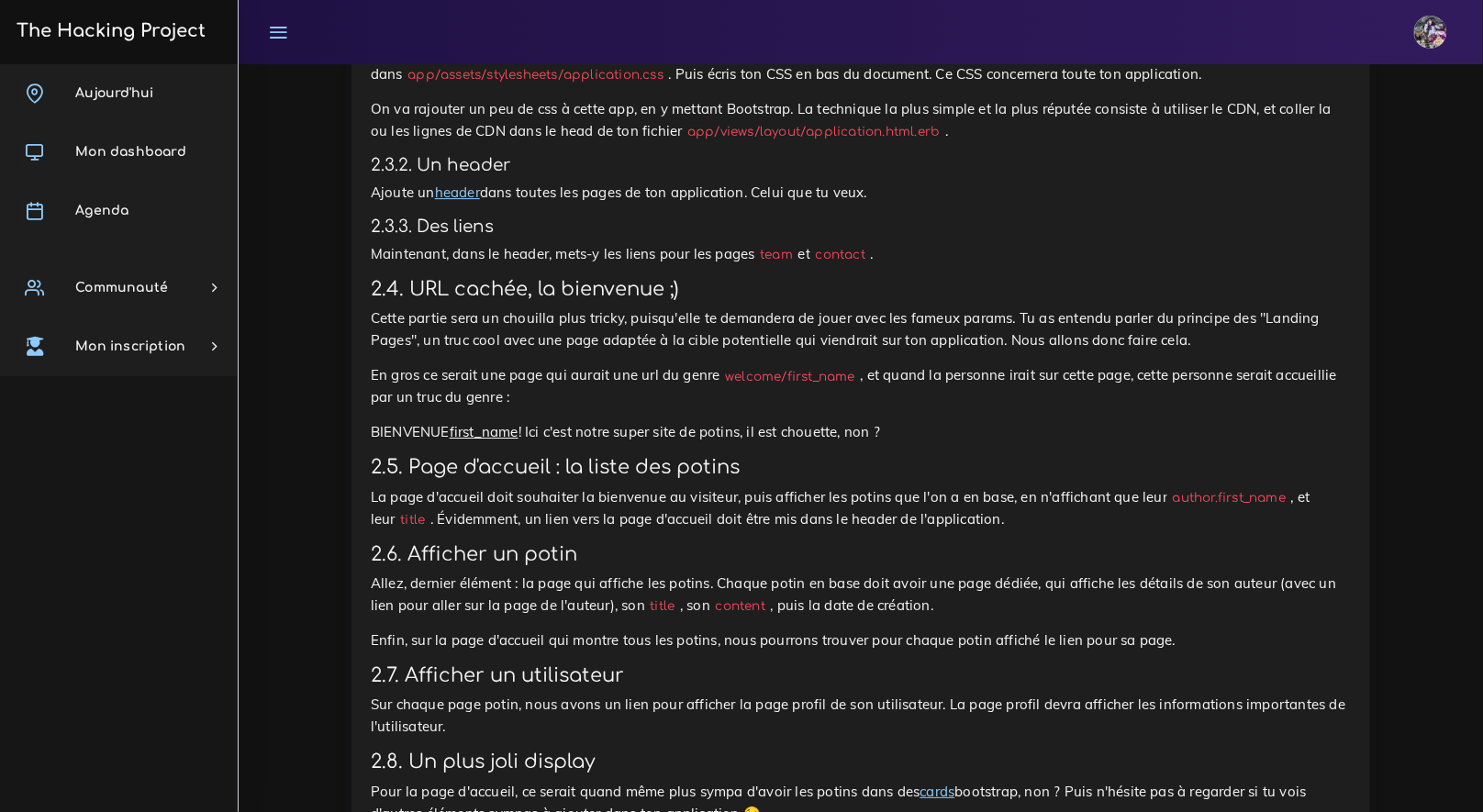
click at [540, 348] on p "Cette partie sera un chouilla plus tricky, puisqu'elle te demandera de jouer av…" at bounding box center [861, 329] width 980 height 44
drag, startPoint x: 401, startPoint y: 284, endPoint x: 696, endPoint y: 298, distance: 295.3
click at [696, 298] on h3 "2.4. URL cachée, la bienvenue ;)" at bounding box center [861, 289] width 980 height 23
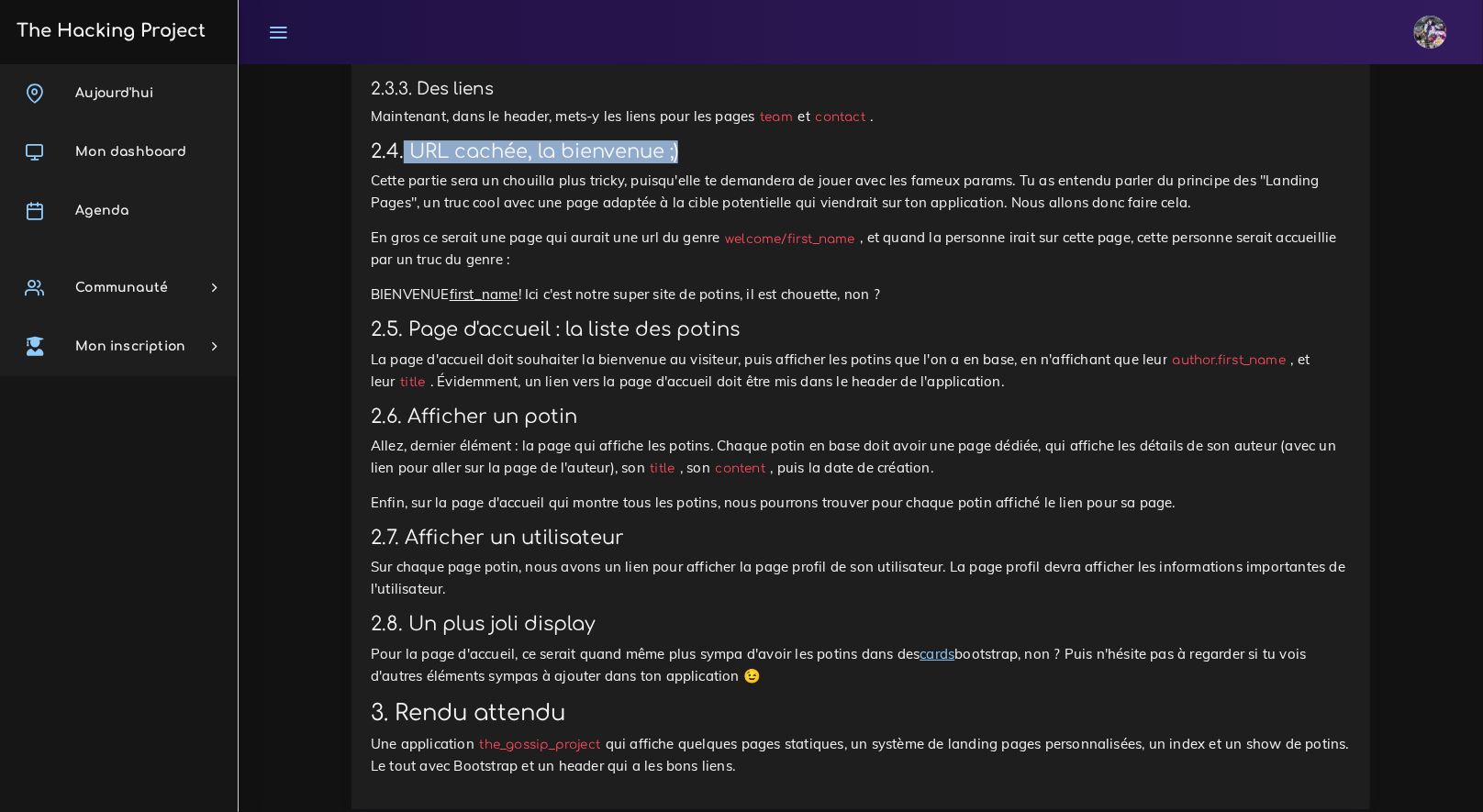
scroll to position [1926, 0]
drag, startPoint x: 483, startPoint y: 454, endPoint x: 714, endPoint y: 441, distance: 231.4
click at [714, 441] on p "Allez, dernier élément : la page qui affiche les potins. Chaque potin en base d…" at bounding box center [861, 456] width 980 height 44
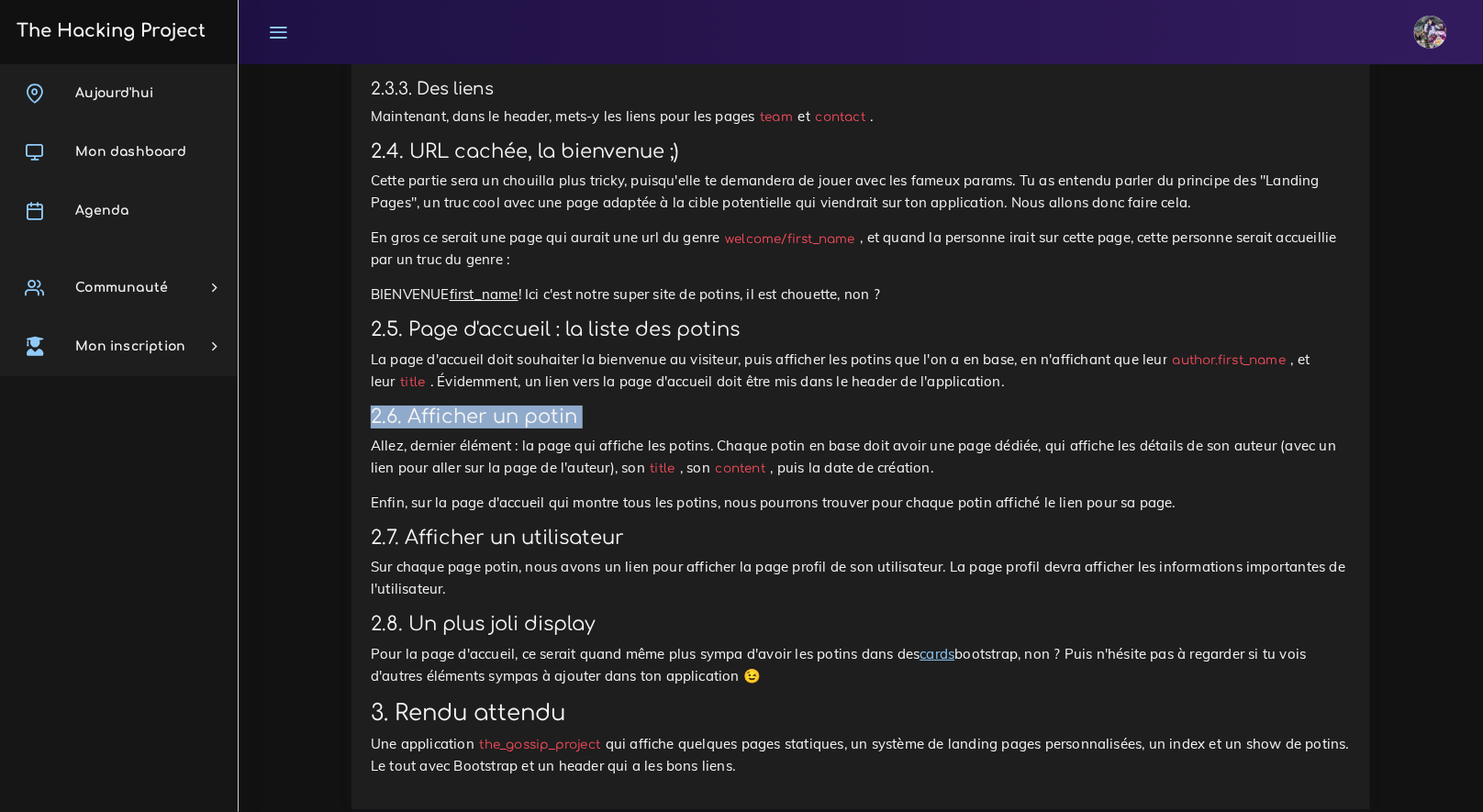
drag, startPoint x: 662, startPoint y: 434, endPoint x: 272, endPoint y: 431, distance: 390.0
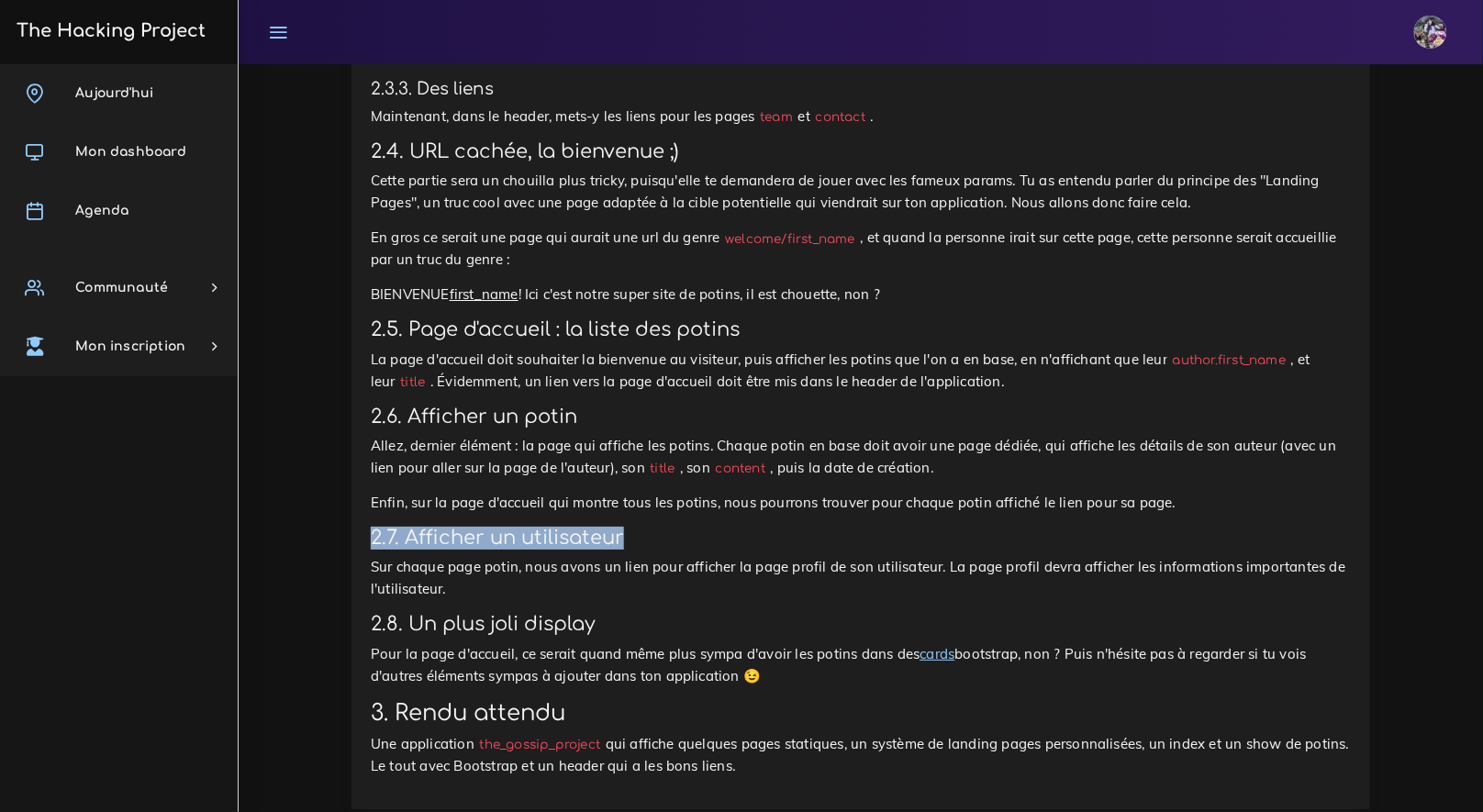
drag, startPoint x: 656, startPoint y: 532, endPoint x: 289, endPoint y: 530, distance: 367.0
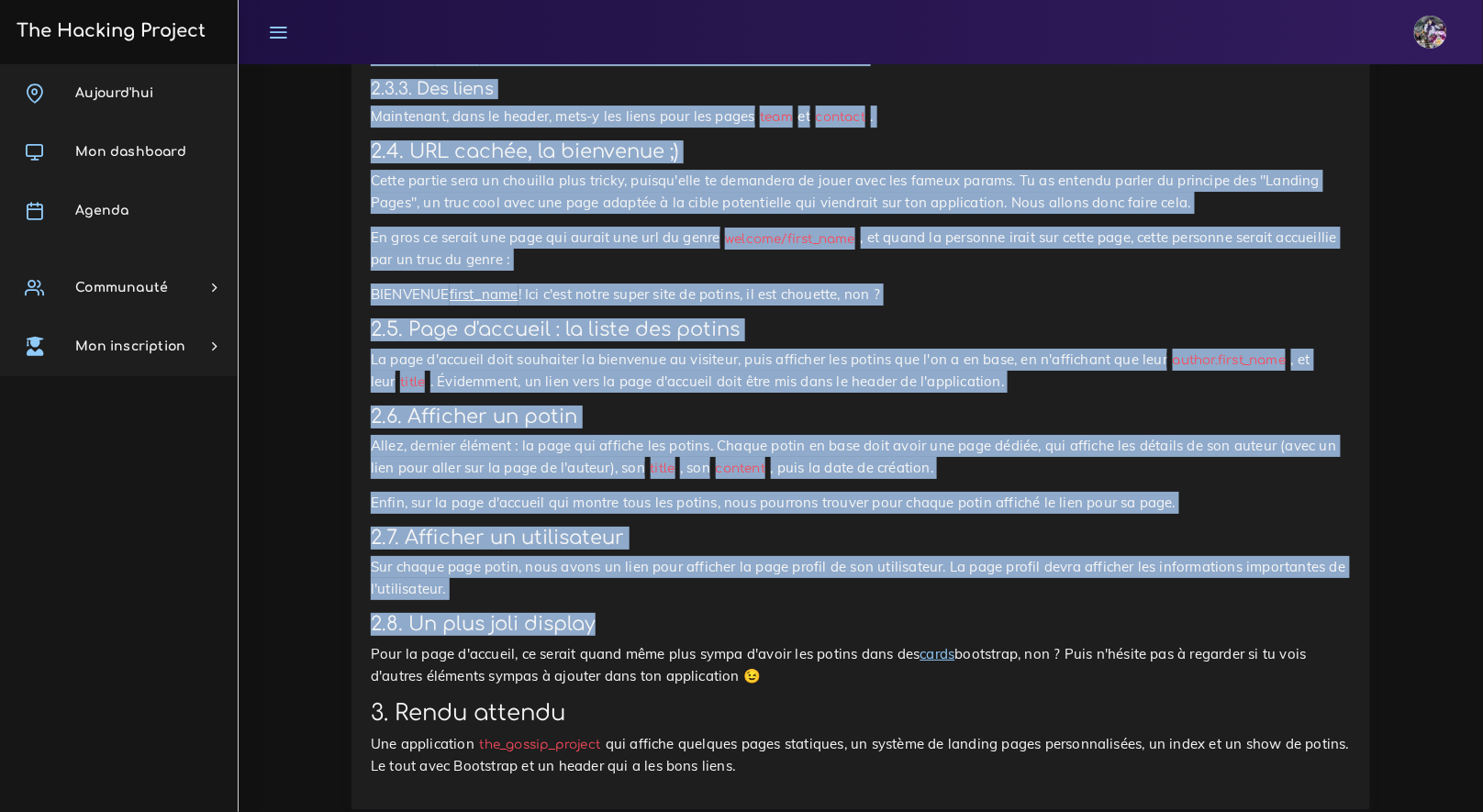
drag, startPoint x: 741, startPoint y: 631, endPoint x: 19, endPoint y: 631, distance: 722.0
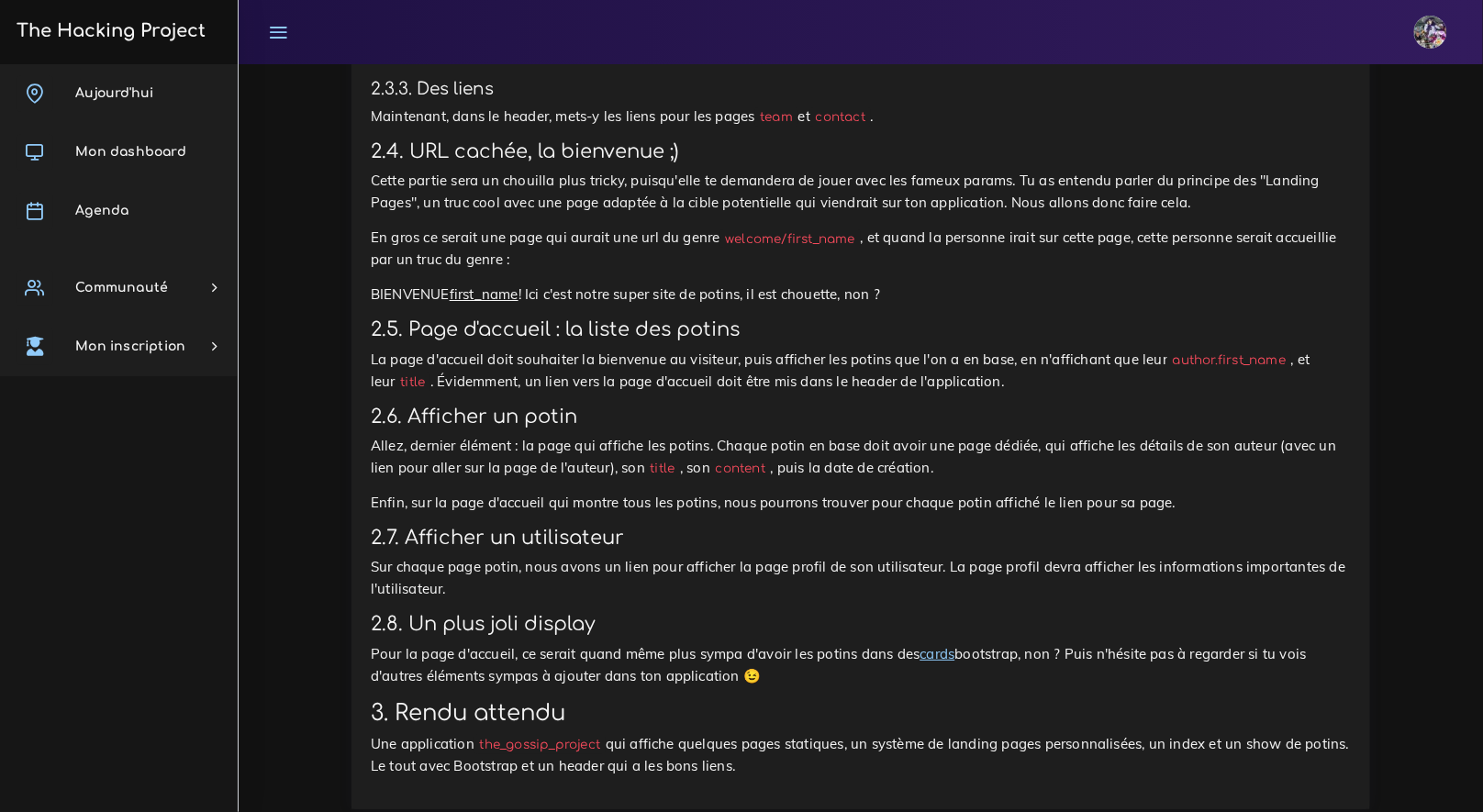
click at [473, 628] on h3 "2.8. Un plus joli display" at bounding box center [861, 624] width 980 height 23
drag, startPoint x: 851, startPoint y: 690, endPoint x: 358, endPoint y: 623, distance: 497.5
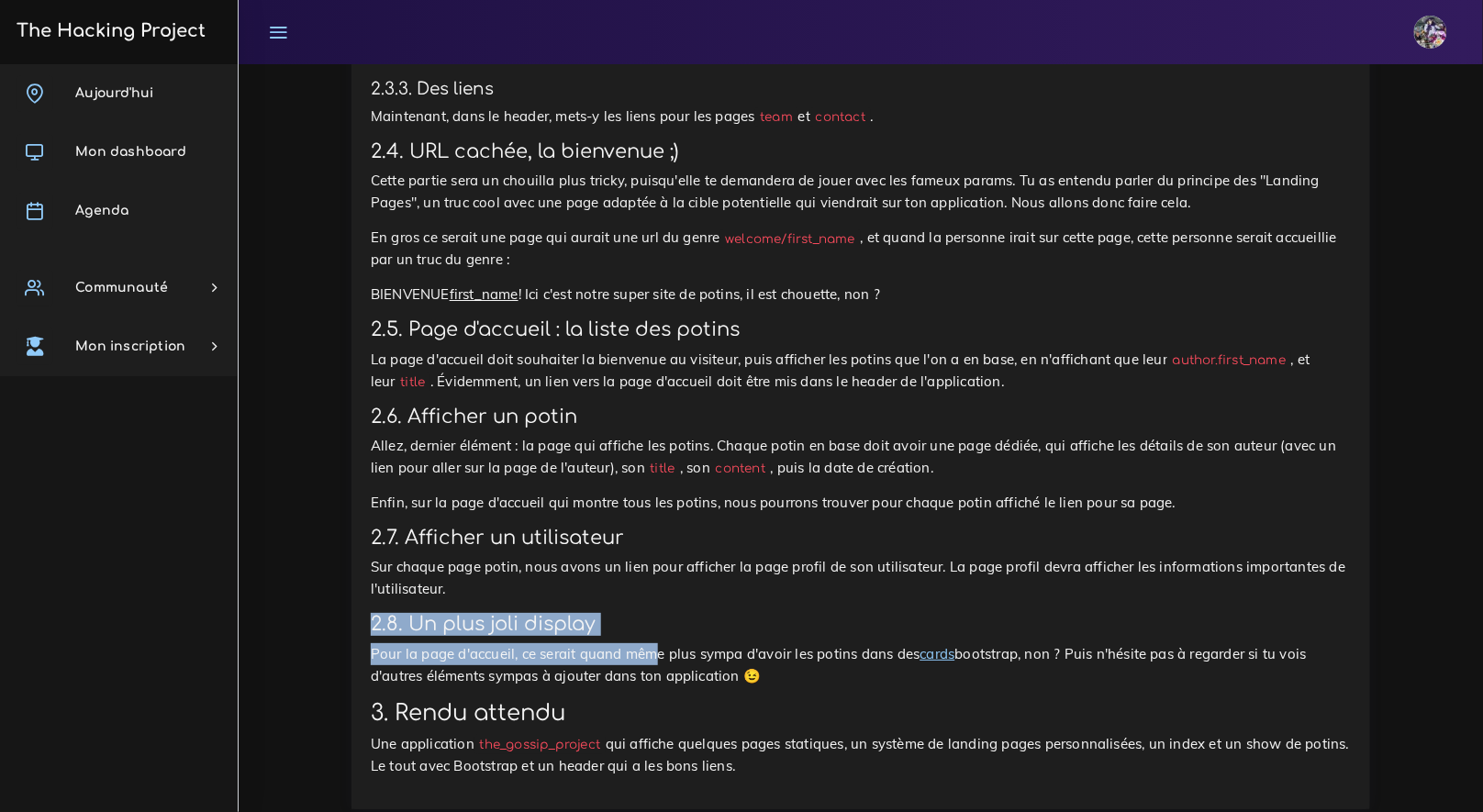
drag, startPoint x: 631, startPoint y: 657, endPoint x: 575, endPoint y: 609, distance: 73.8
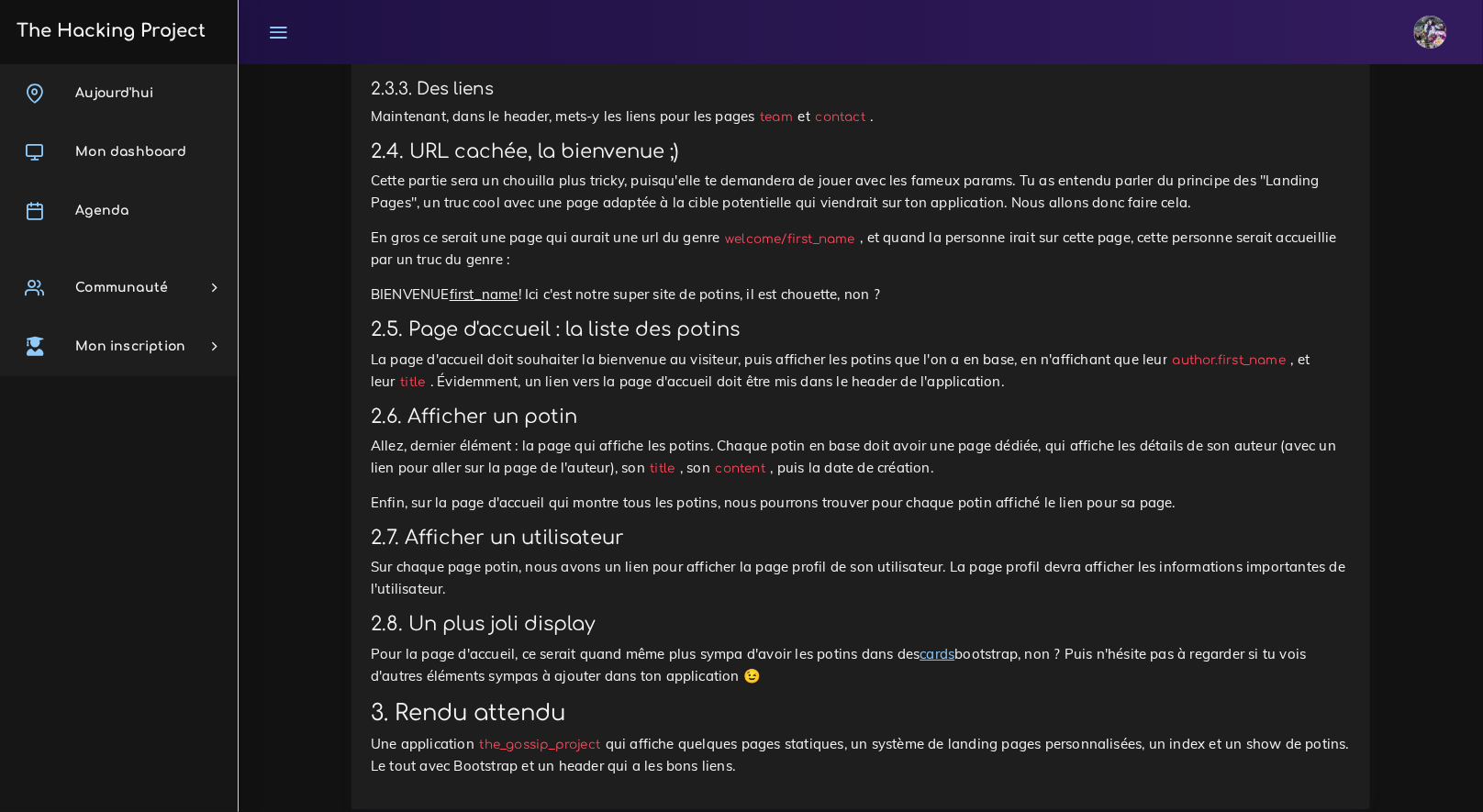
click at [709, 597] on p "Sur chaque page potin, nous avons un lien pour afficher la page profil de son u…" at bounding box center [861, 577] width 980 height 44
drag, startPoint x: 603, startPoint y: 526, endPoint x: 352, endPoint y: 523, distance: 251.0
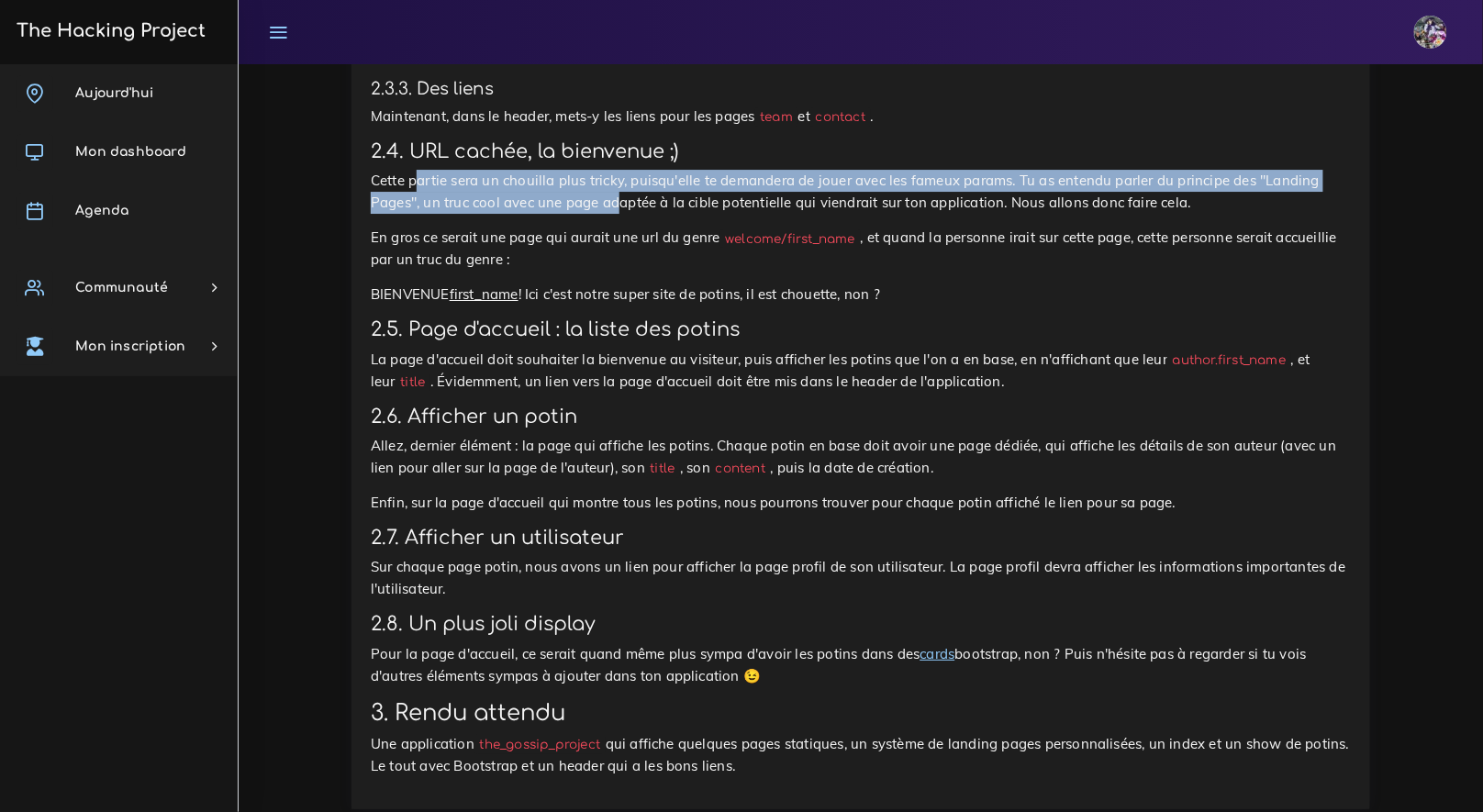
drag, startPoint x: 416, startPoint y: 190, endPoint x: 624, endPoint y: 204, distance: 208.5
click at [624, 204] on p "Cette partie sera un chouilla plus tricky, puisqu'elle te demandera de jouer av…" at bounding box center [861, 191] width 980 height 44
click at [621, 206] on p "Cette partie sera un chouilla plus tricky, puisqu'elle te demandera de jouer av…" at bounding box center [861, 191] width 980 height 44
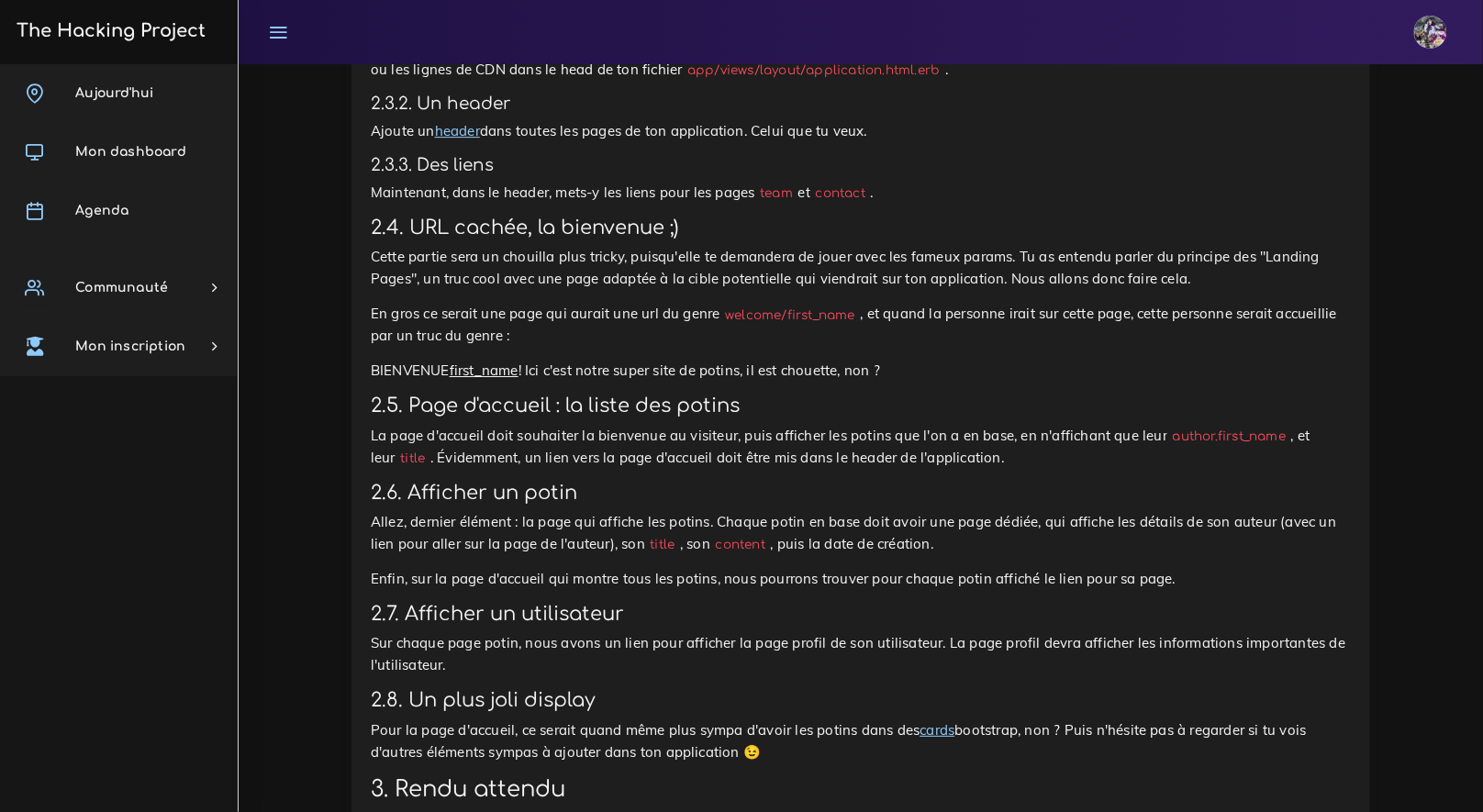
scroll to position [1755, 0]
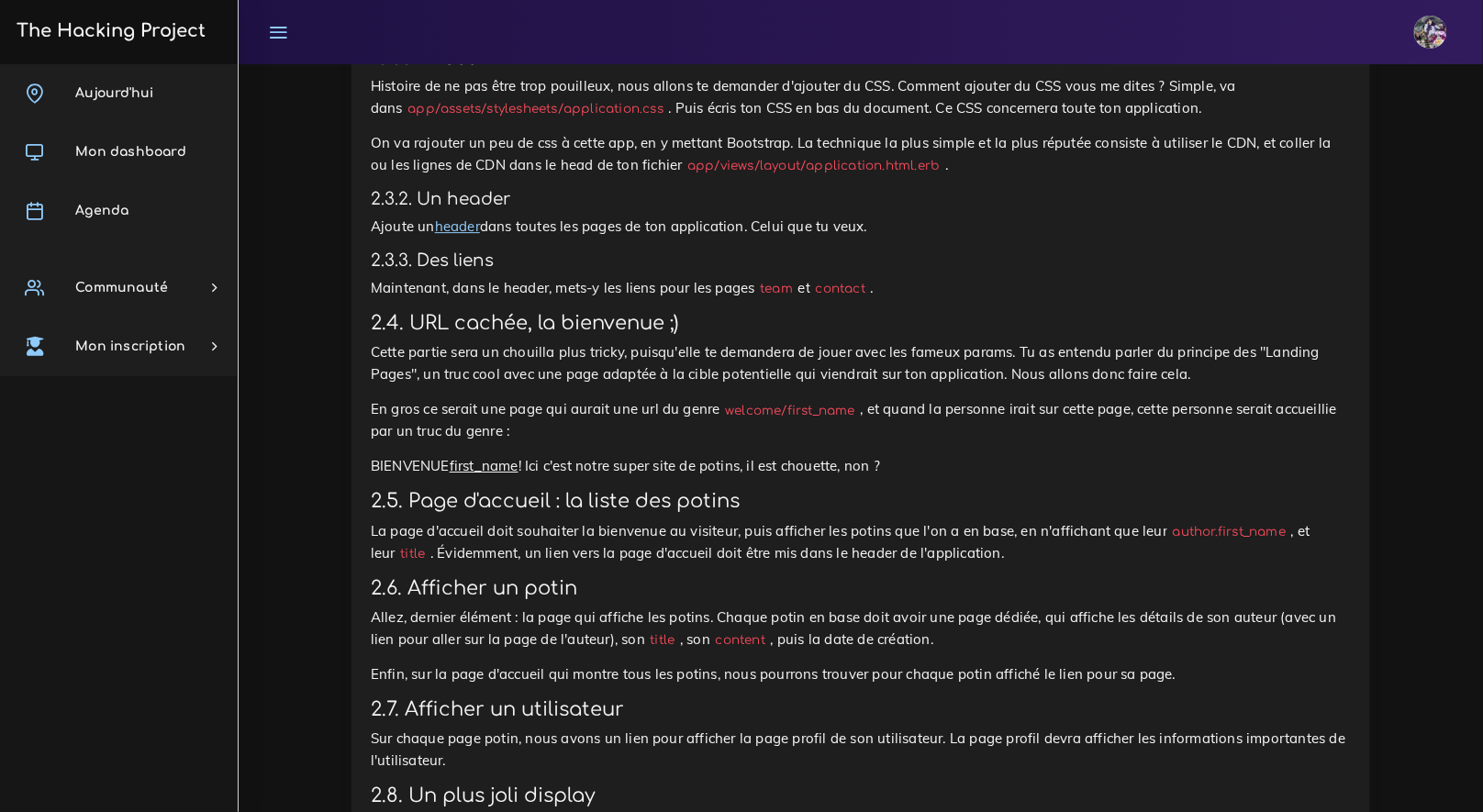
click at [478, 384] on p "Cette partie sera un chouilla plus tricky, puisqu'elle te demandera de jouer av…" at bounding box center [861, 363] width 980 height 44
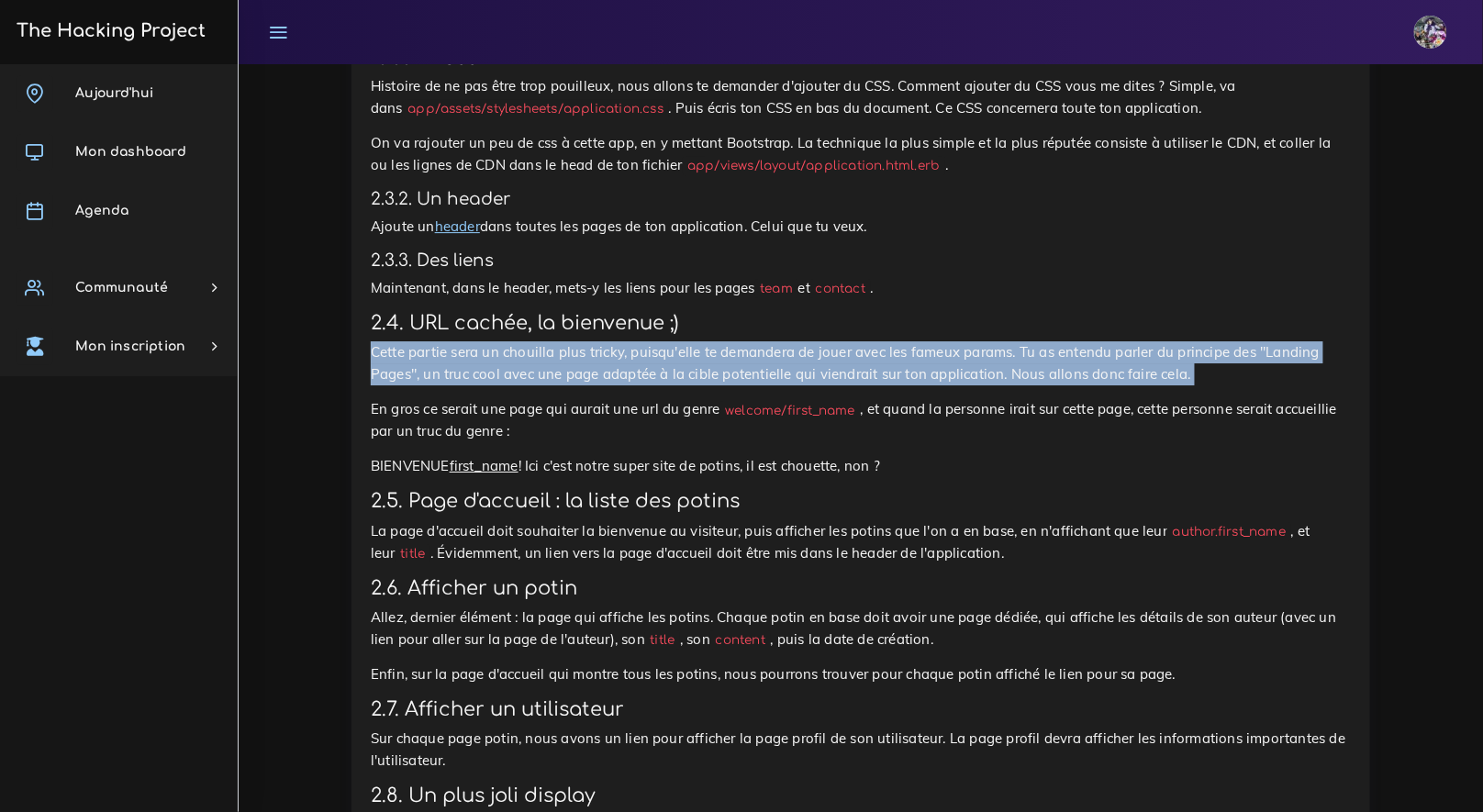
click at [478, 384] on p "Cette partie sera un chouilla plus tricky, puisqu'elle te demandera de jouer av…" at bounding box center [861, 363] width 980 height 44
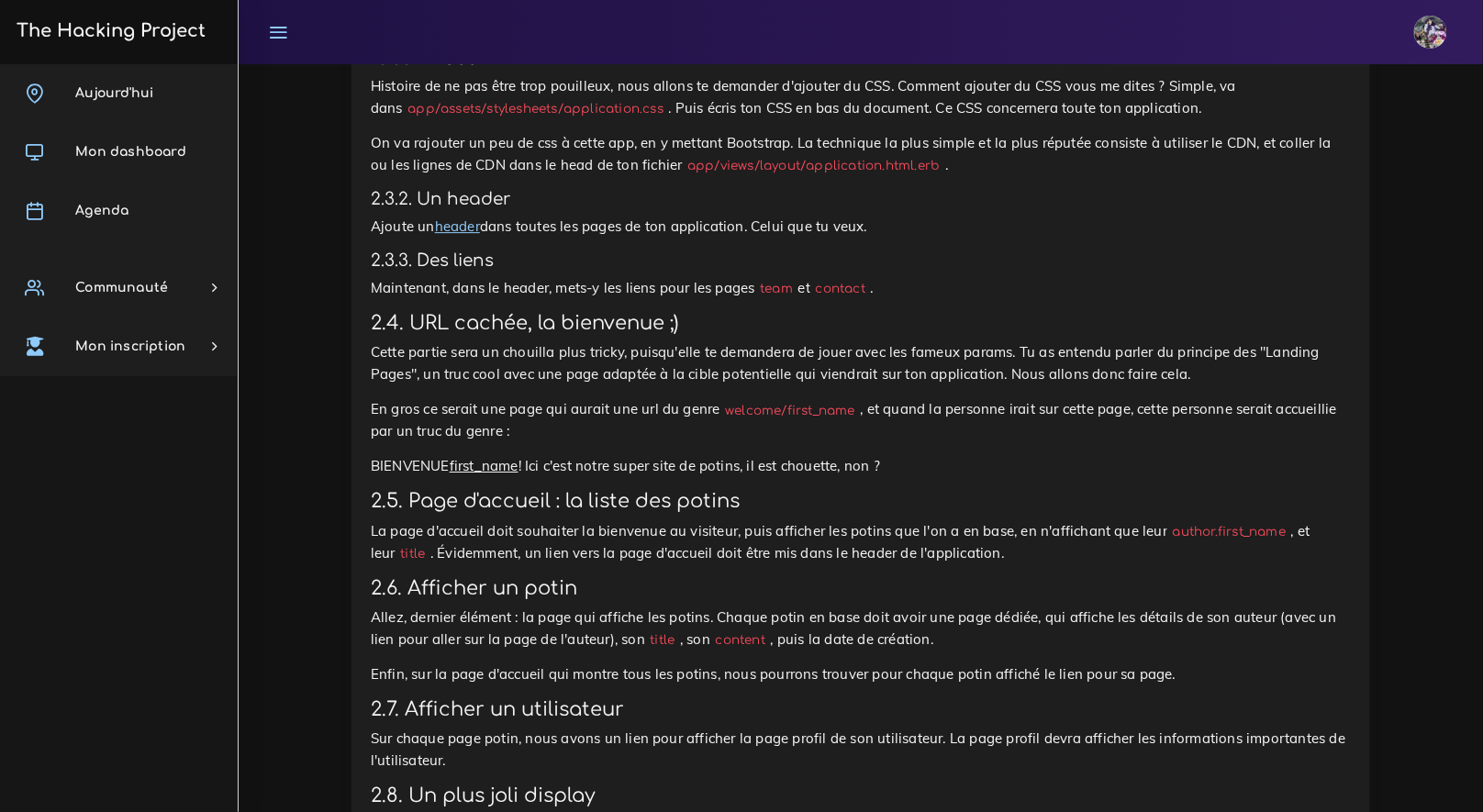
click at [496, 427] on p "En gros ce serait une page qui aurait une url du genre welcome/first_name , et …" at bounding box center [861, 420] width 980 height 44
click at [501, 432] on p "En gros ce serait une page qui aurait une url du genre welcome/first_name , et …" at bounding box center [861, 420] width 980 height 44
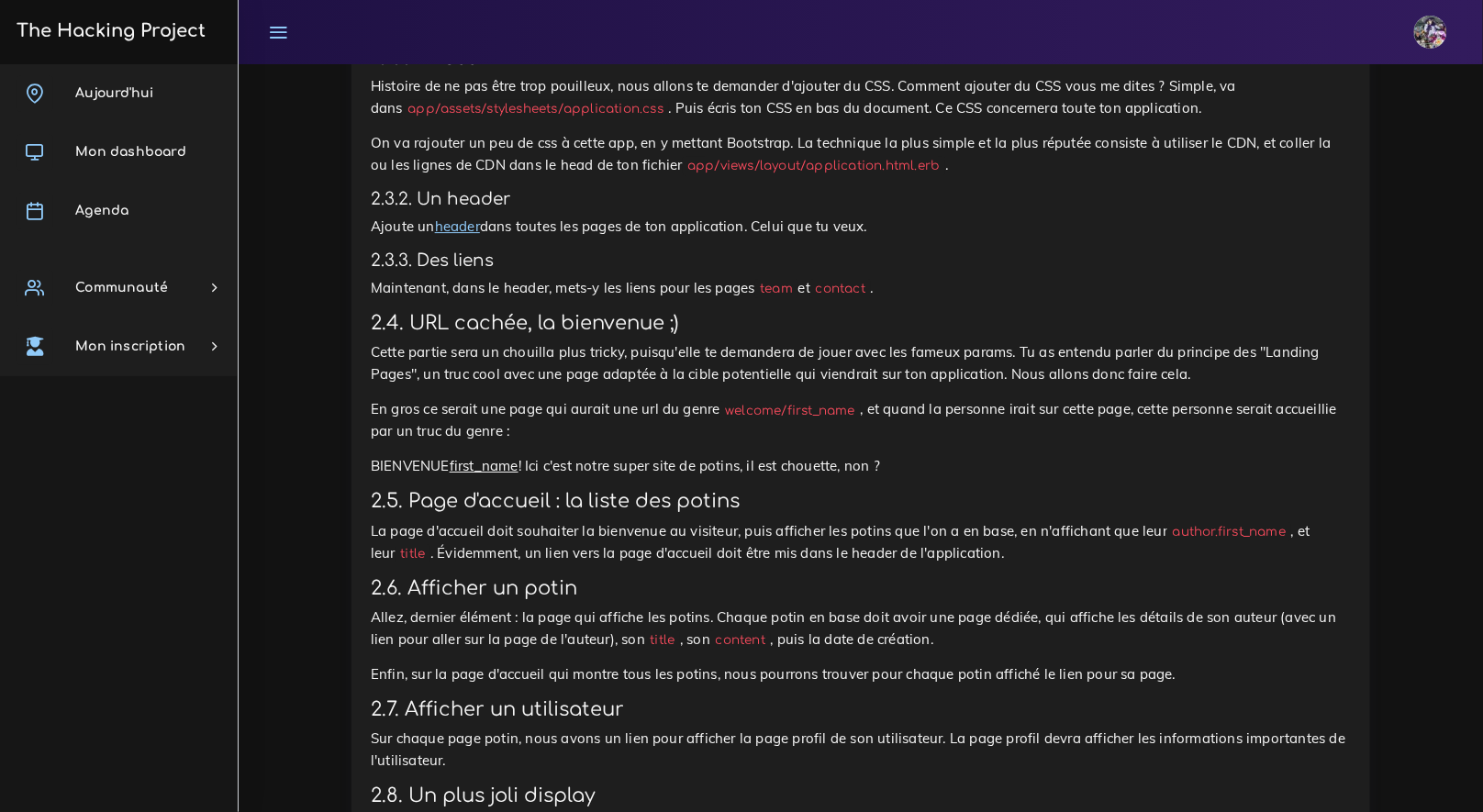
click at [422, 371] on p "Cette partie sera un chouilla plus tricky, puisqu'elle te demandera de jouer av…" at bounding box center [861, 363] width 980 height 44
click at [422, 370] on p "Cette partie sera un chouilla plus tricky, puisqu'elle te demandera de jouer av…" at bounding box center [861, 363] width 980 height 44
click at [498, 473] on u "first_name" at bounding box center [484, 465] width 69 height 18
drag, startPoint x: 449, startPoint y: 475, endPoint x: 572, endPoint y: 460, distance: 123.9
click at [572, 460] on p "BIENVENUE first_name ! Ici c'est notre super site de potins, il est chouette, n…" at bounding box center [861, 466] width 980 height 22
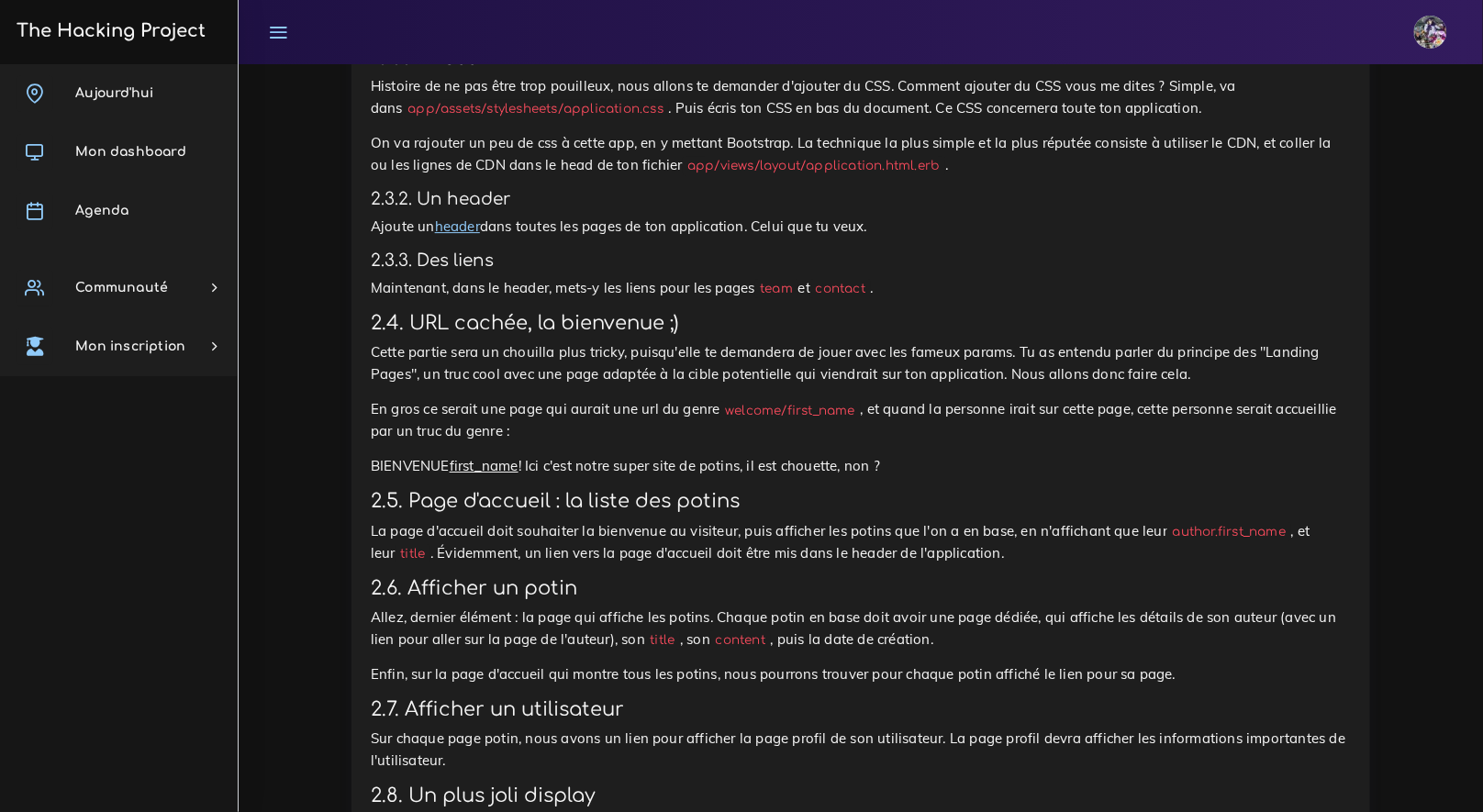
drag, startPoint x: 520, startPoint y: 475, endPoint x: 450, endPoint y: 464, distance: 70.9
click at [450, 464] on p "BIENVENUE first_name ! Ici c'est notre super site de potins, il est chouette, n…" at bounding box center [861, 466] width 980 height 22
click at [774, 430] on p "En gros ce serait une page qui aurait une url du genre welcome/first_name , et …" at bounding box center [861, 420] width 980 height 44
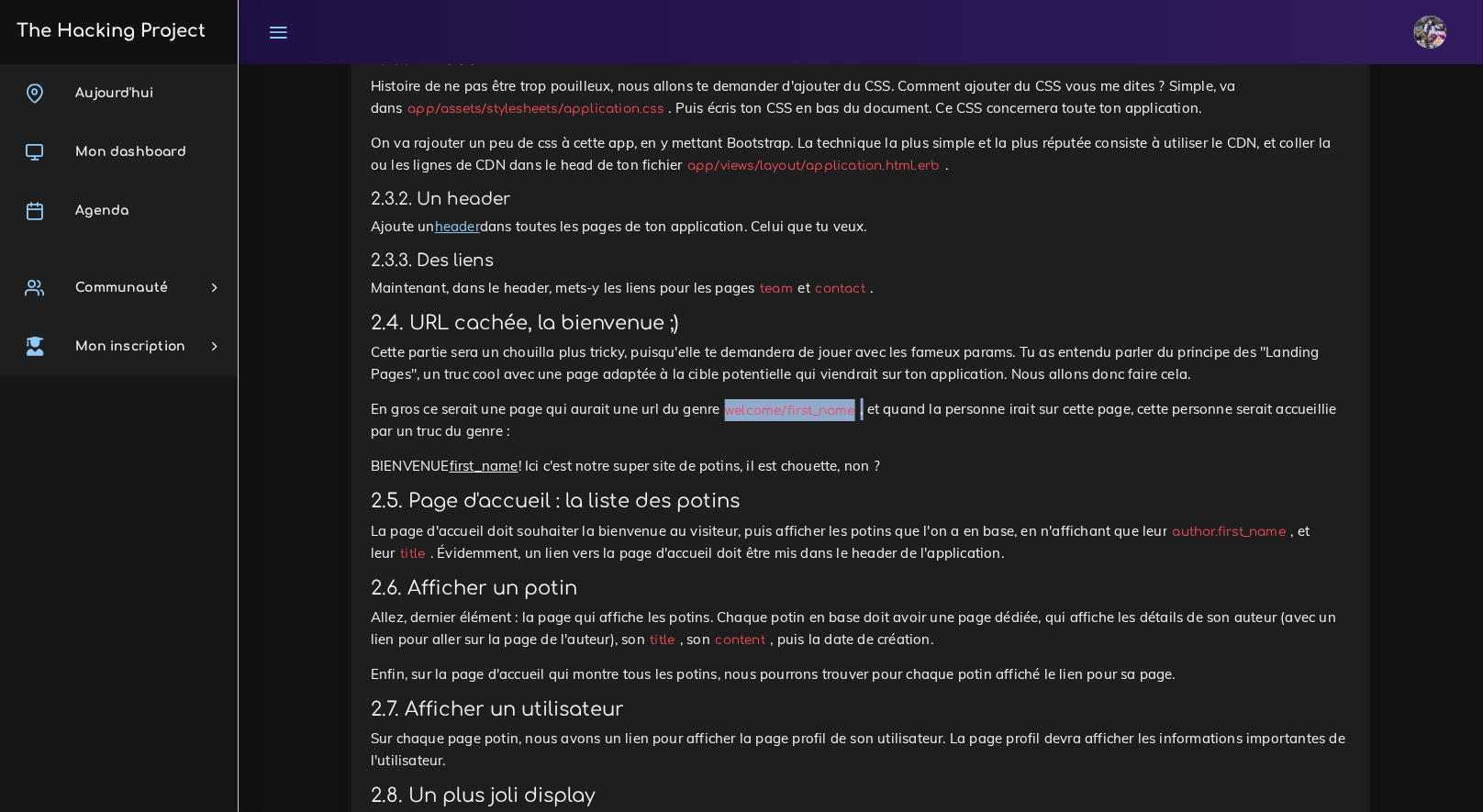
drag, startPoint x: 728, startPoint y: 414, endPoint x: 866, endPoint y: 419, distance: 138.1
click at [866, 419] on p "En gros ce serait une page qui aurait une url du genre welcome/first_name , et …" at bounding box center [861, 420] width 980 height 44
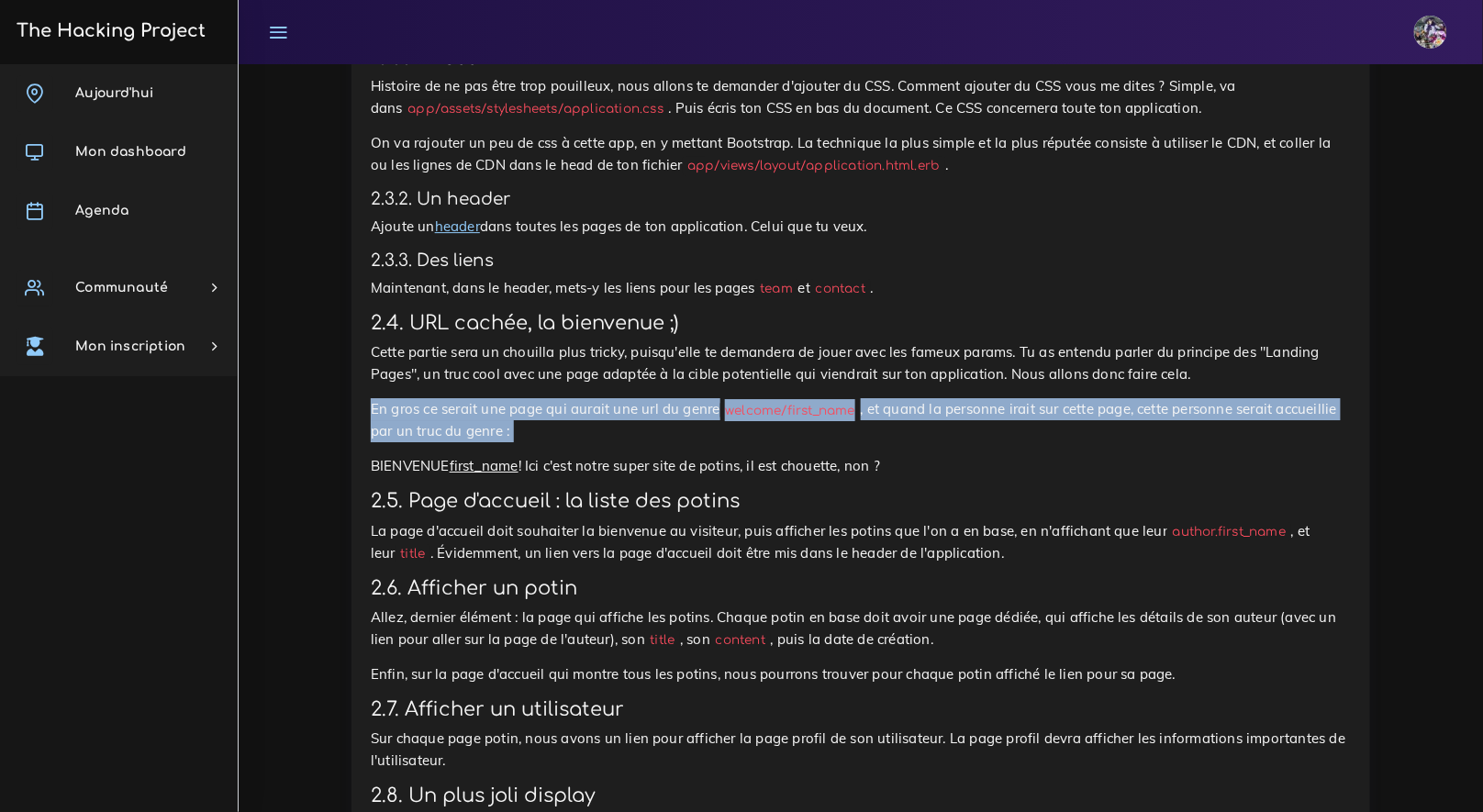
drag, startPoint x: 866, startPoint y: 419, endPoint x: 742, endPoint y: 418, distance: 124.0
click at [742, 418] on p "En gros ce serait une page qui aurait une url du genre welcome/first_name , et …" at bounding box center [861, 420] width 980 height 44
click at [742, 418] on code "welcome/first_name" at bounding box center [790, 410] width 141 height 20
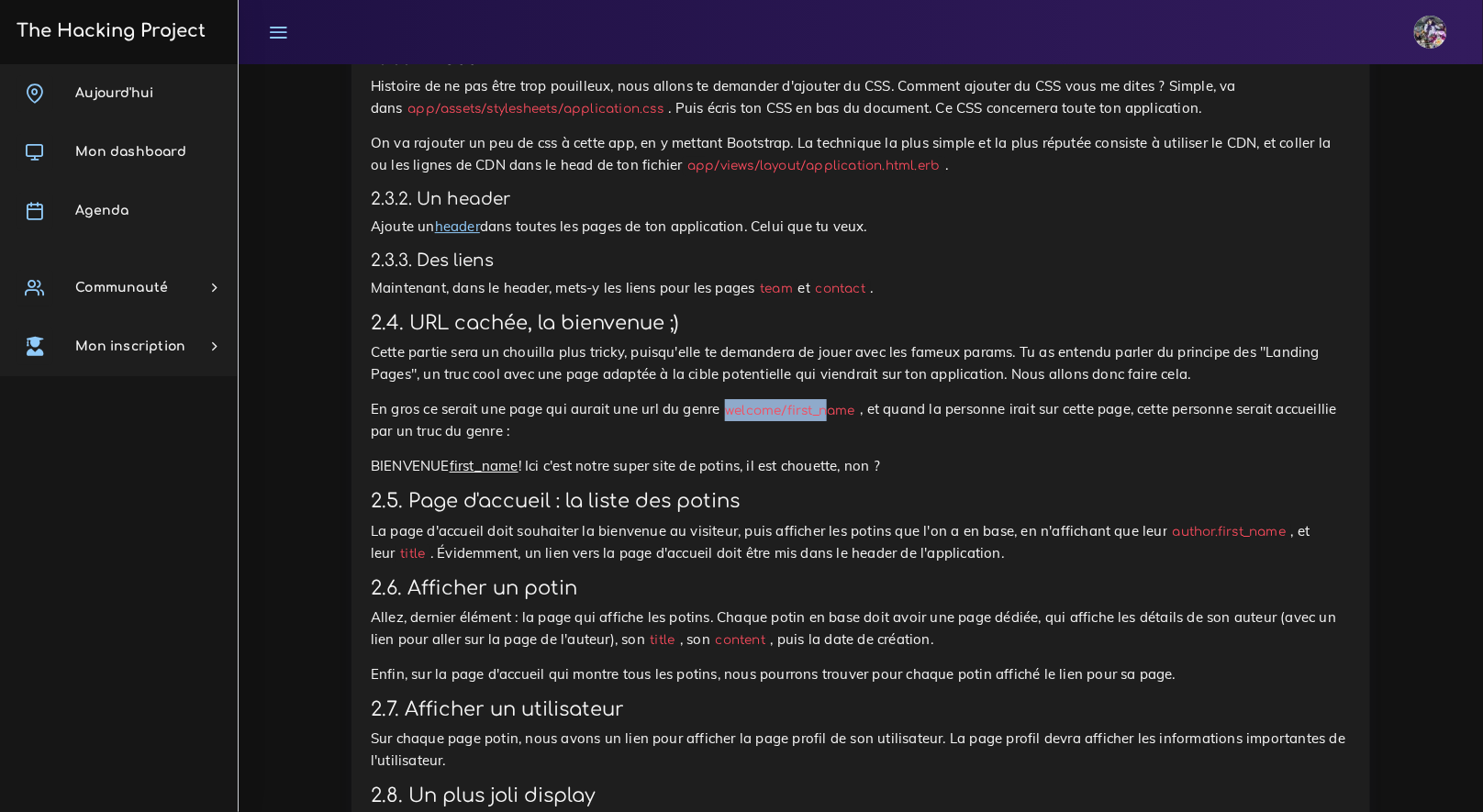
drag, startPoint x: 716, startPoint y: 402, endPoint x: 835, endPoint y: 408, distance: 119.2
click at [835, 408] on p "En gros ce serait une page qui aurait une url du genre welcome/first_name , et …" at bounding box center [861, 420] width 980 height 44
click at [840, 412] on code "welcome/first_name" at bounding box center [790, 410] width 141 height 20
click at [805, 442] on p "En gros ce serait une page qui aurait une url du genre welcome/first_name , et …" at bounding box center [861, 420] width 980 height 44
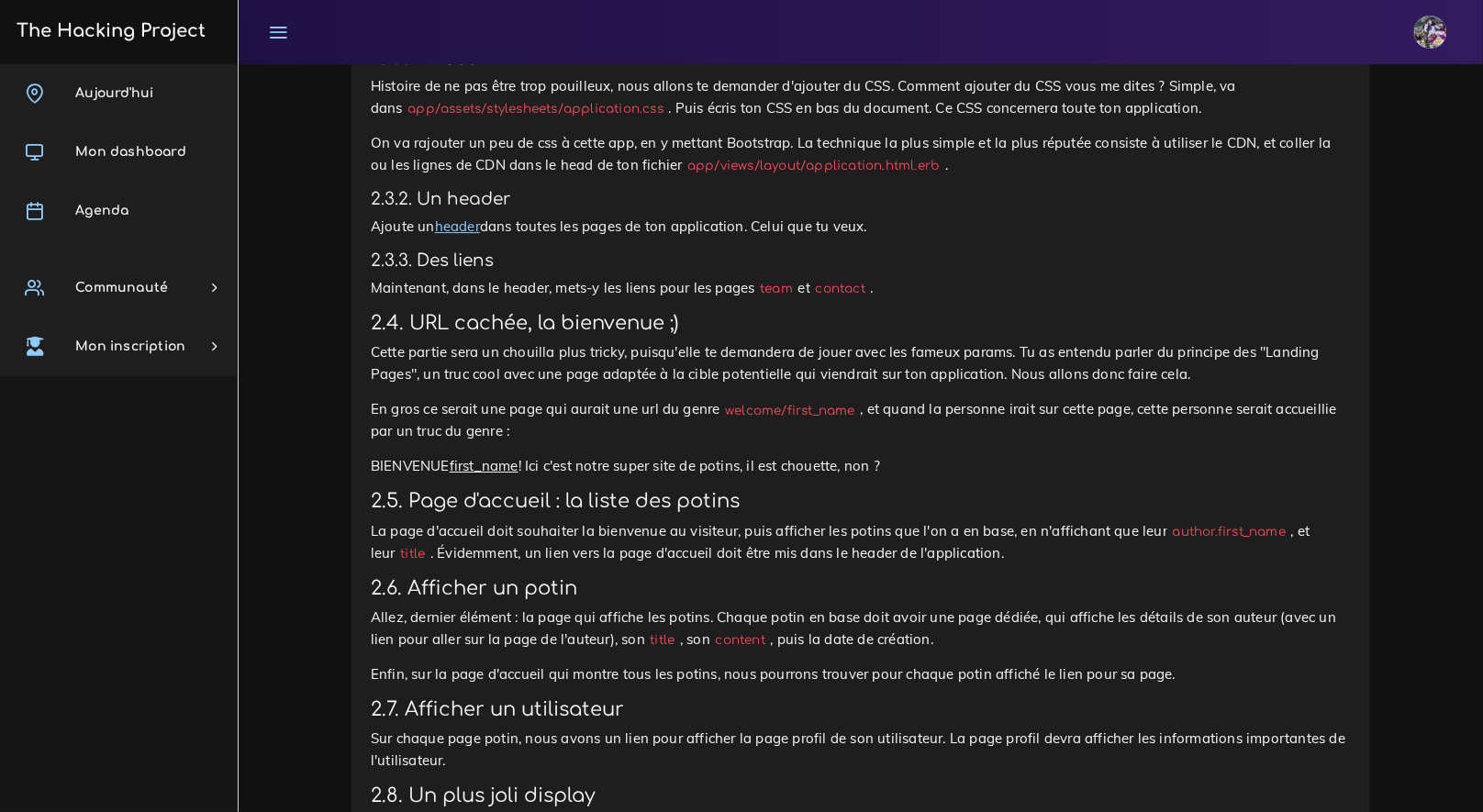
click at [805, 442] on p "En gros ce serait une page qui aurait une url du genre welcome/first_name , et …" at bounding box center [861, 420] width 980 height 44
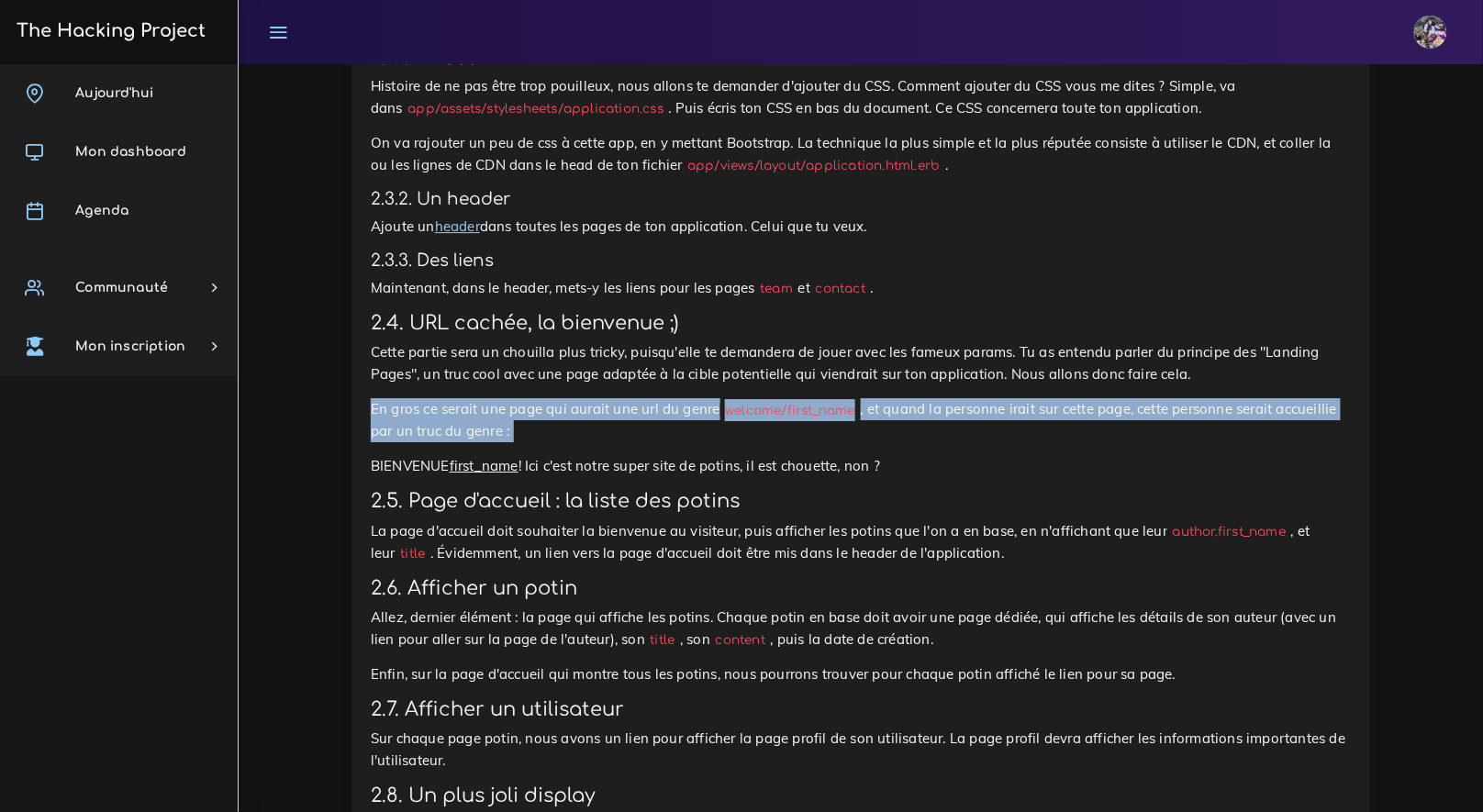
click at [805, 442] on p "En gros ce serait une page qui aurait une url du genre welcome/first_name , et …" at bounding box center [861, 420] width 980 height 44
click at [769, 424] on p "En gros ce serait une page qui aurait une url du genre welcome/first_name , et …" at bounding box center [861, 420] width 980 height 44
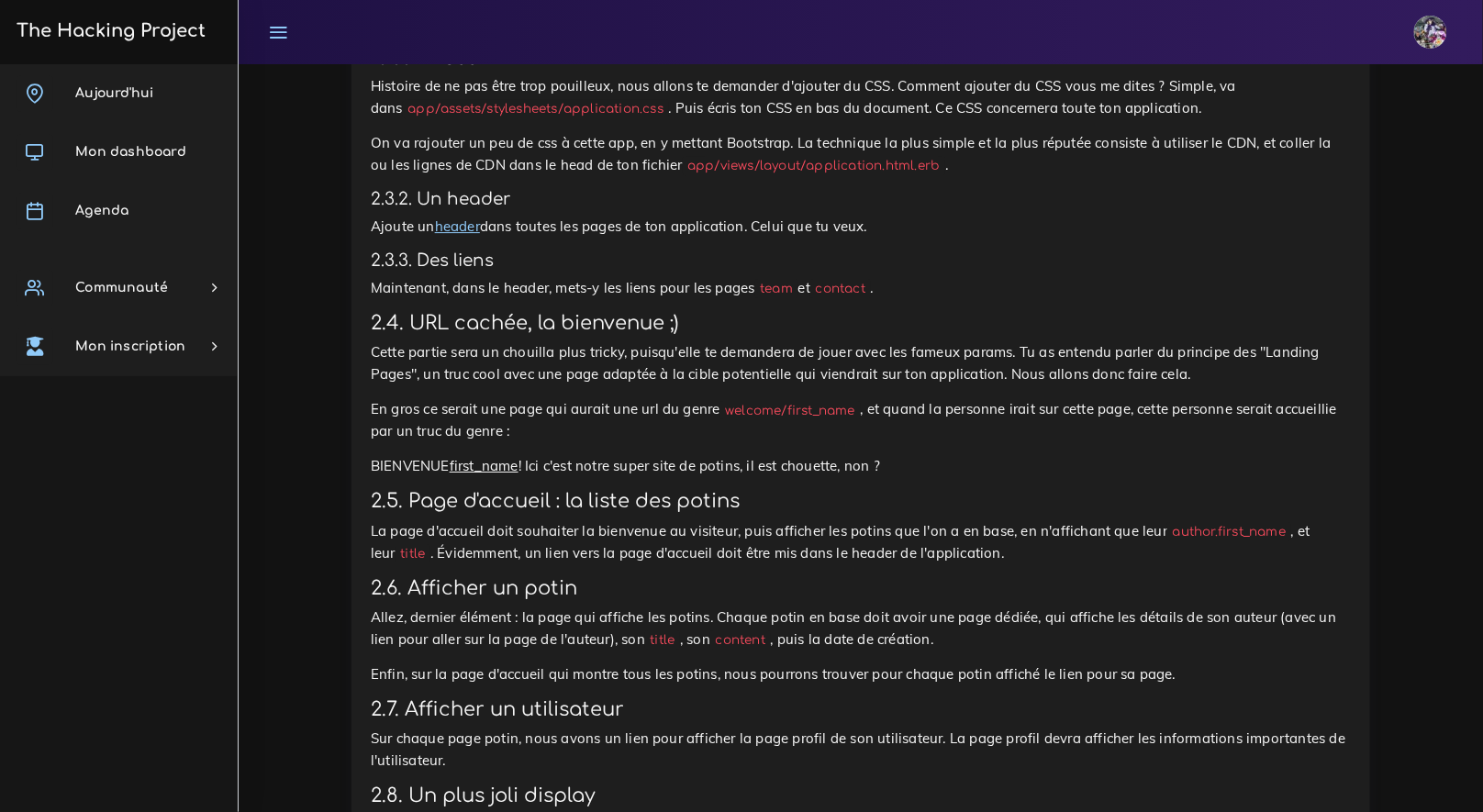
click at [861, 405] on code "welcome/first_name" at bounding box center [790, 410] width 141 height 20
click at [855, 406] on code "welcome/first_name" at bounding box center [790, 410] width 141 height 20
click at [856, 417] on code "welcome/first_name" at bounding box center [790, 410] width 141 height 20
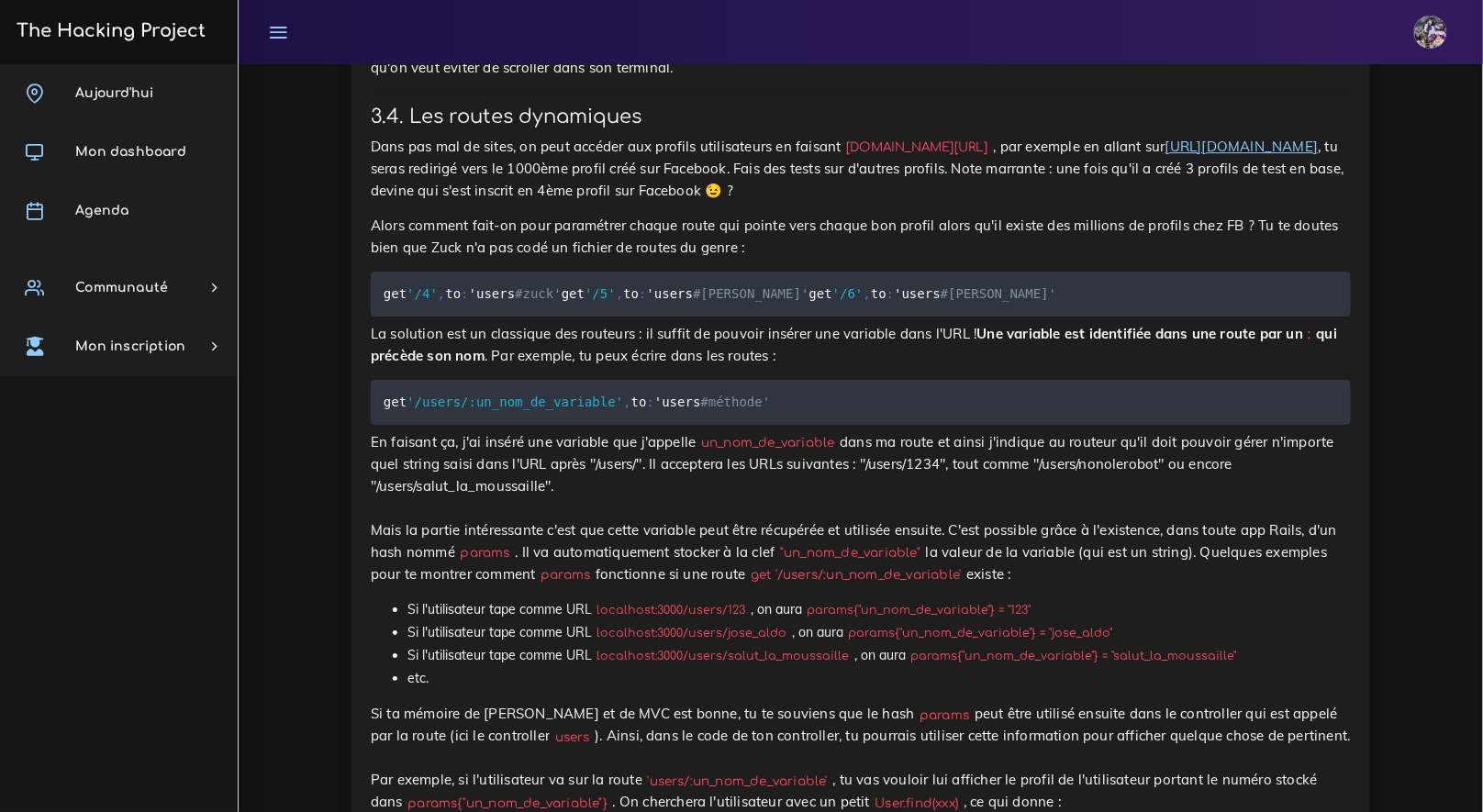
scroll to position [10892, 0]
